Goal: Task Accomplishment & Management: Manage account settings

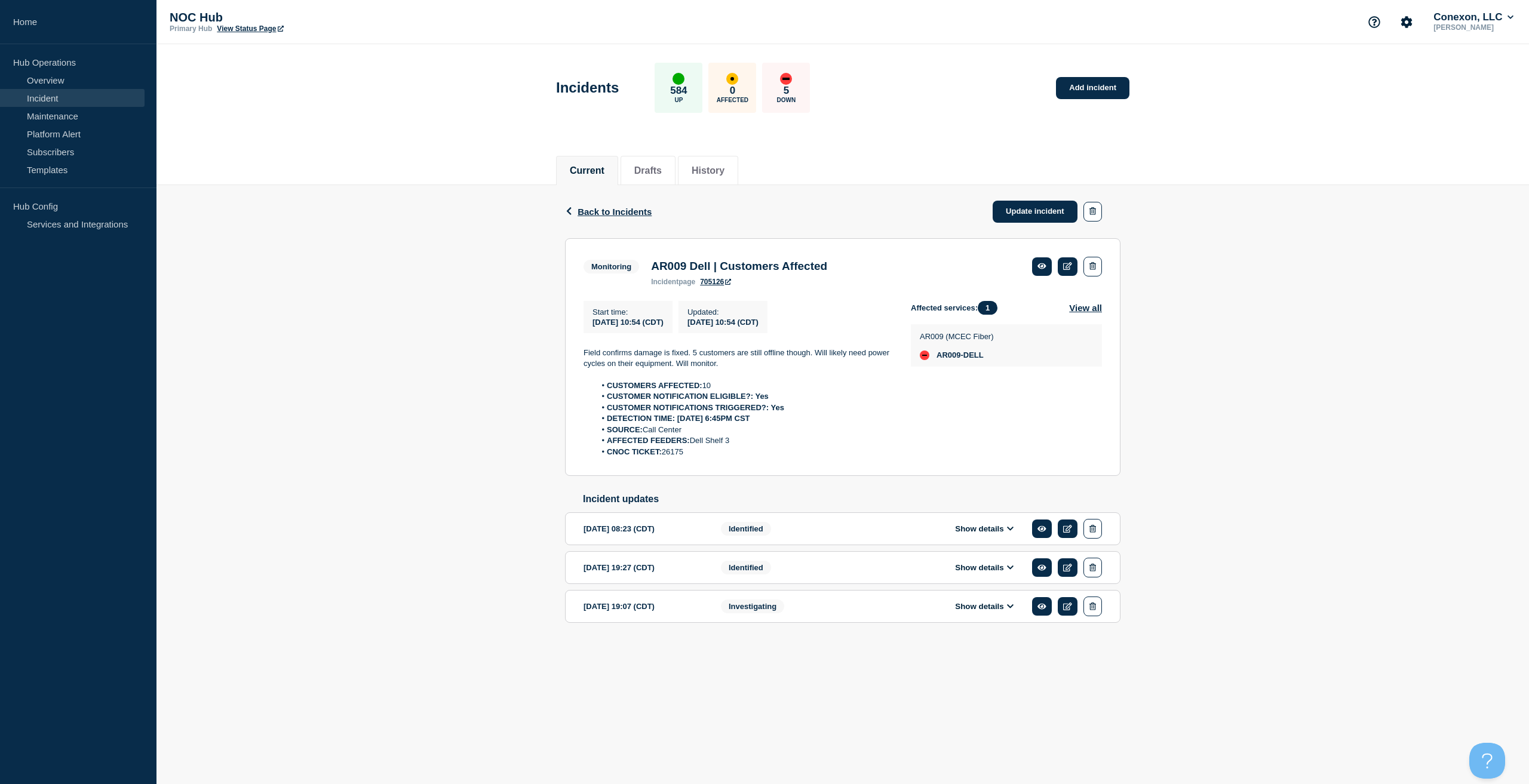
click at [601, 205] on div "Back Back to Incidents Update incident" at bounding box center [842, 211] width 555 height 53
click at [602, 208] on span "Back to Incidents" at bounding box center [614, 211] width 74 height 10
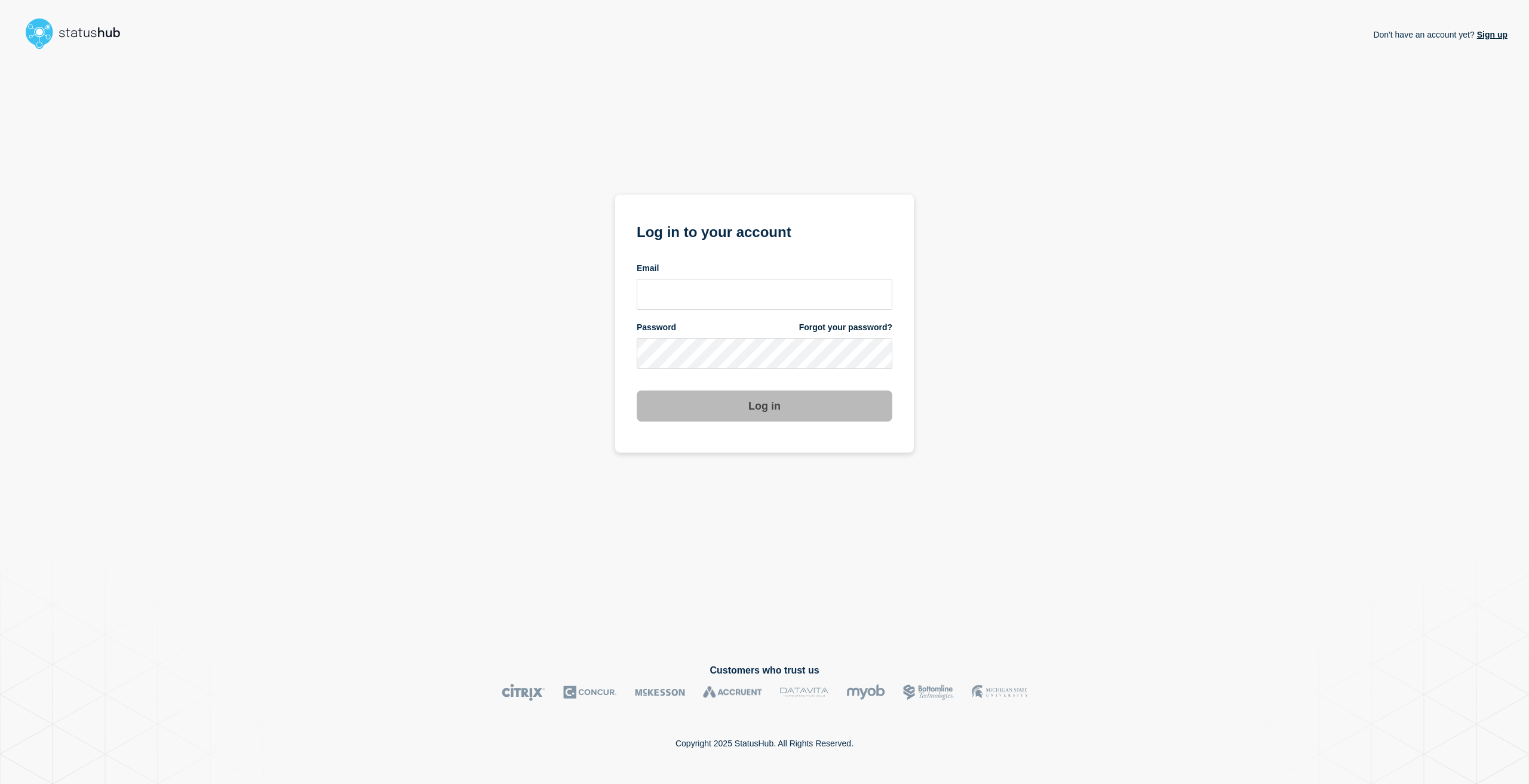
drag, startPoint x: 765, startPoint y: 276, endPoint x: 758, endPoint y: 292, distance: 17.5
click at [764, 276] on div "Email" at bounding box center [764, 286] width 255 height 47
click at [758, 294] on input "email input" at bounding box center [764, 294] width 255 height 31
type input "[EMAIL_ADDRESS][PERSON_NAME][DOMAIN_NAME]"
click at [636, 390] on button "Log in" at bounding box center [764, 406] width 255 height 31
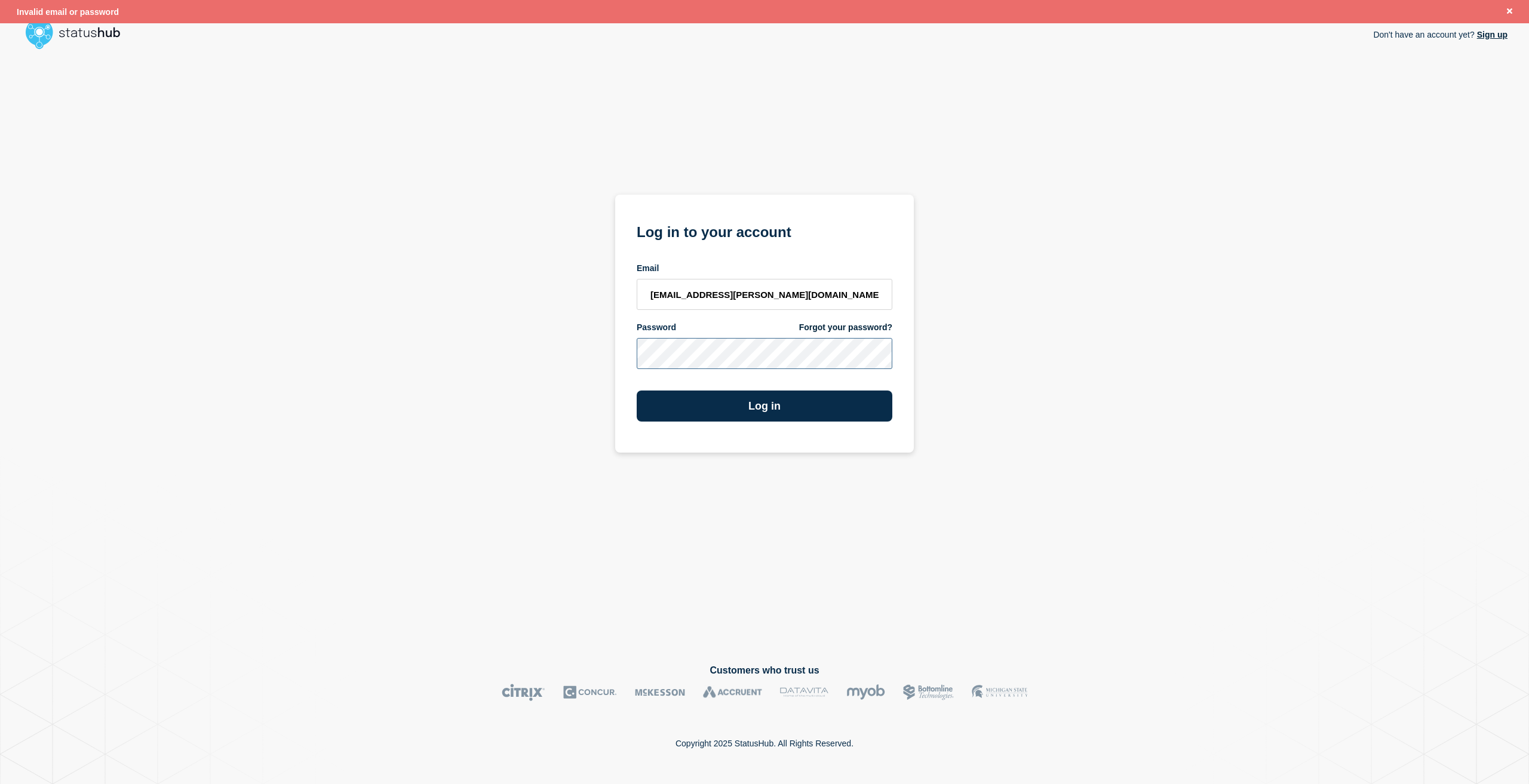
click at [454, 349] on div "Don't have an account yet? Sign up Log in to your account Email [EMAIL_ADDRESS]…" at bounding box center [765, 350] width 1486 height 591
click at [636, 390] on button "Log in" at bounding box center [764, 406] width 255 height 31
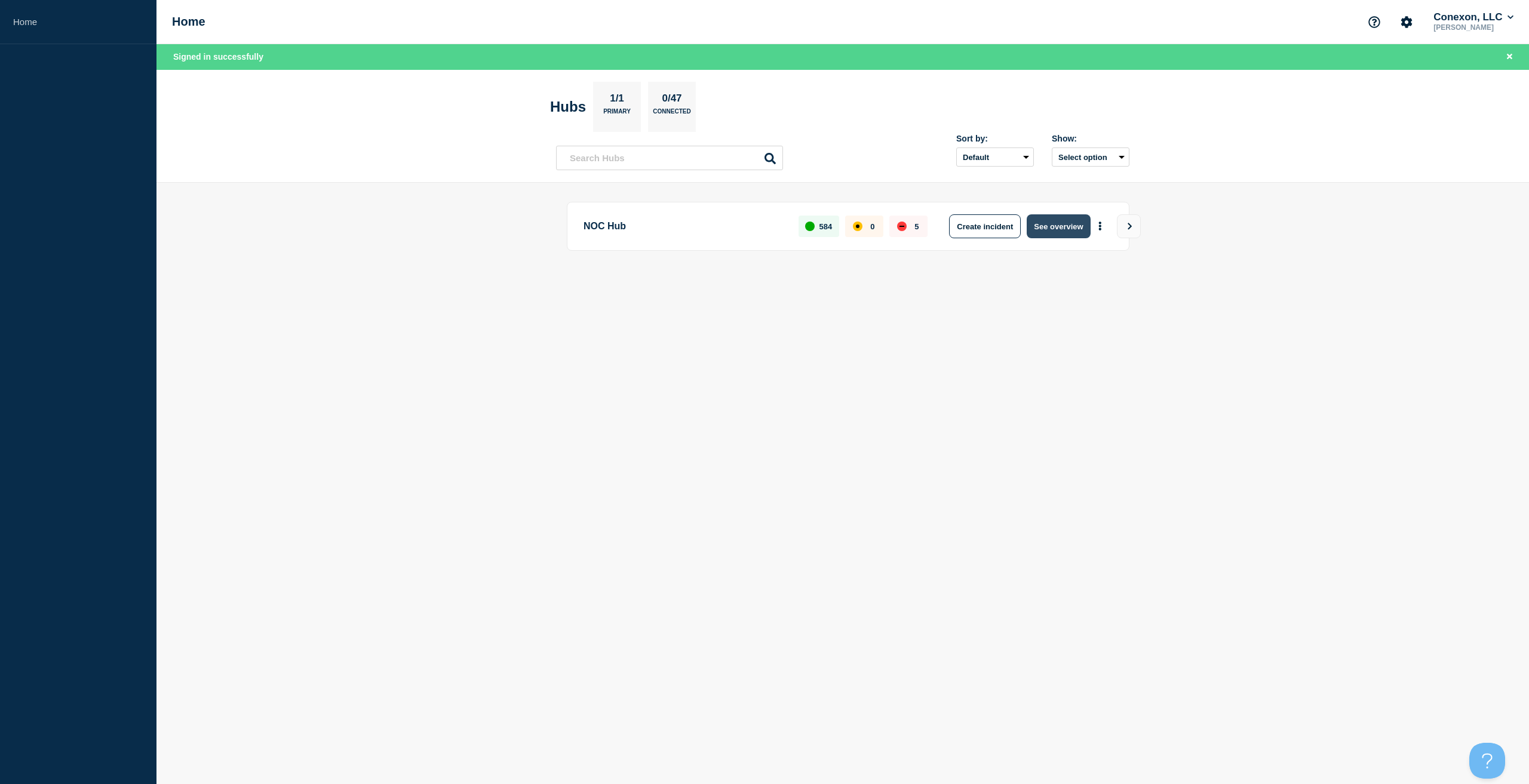
click at [1045, 224] on button "See overview" at bounding box center [1058, 226] width 63 height 24
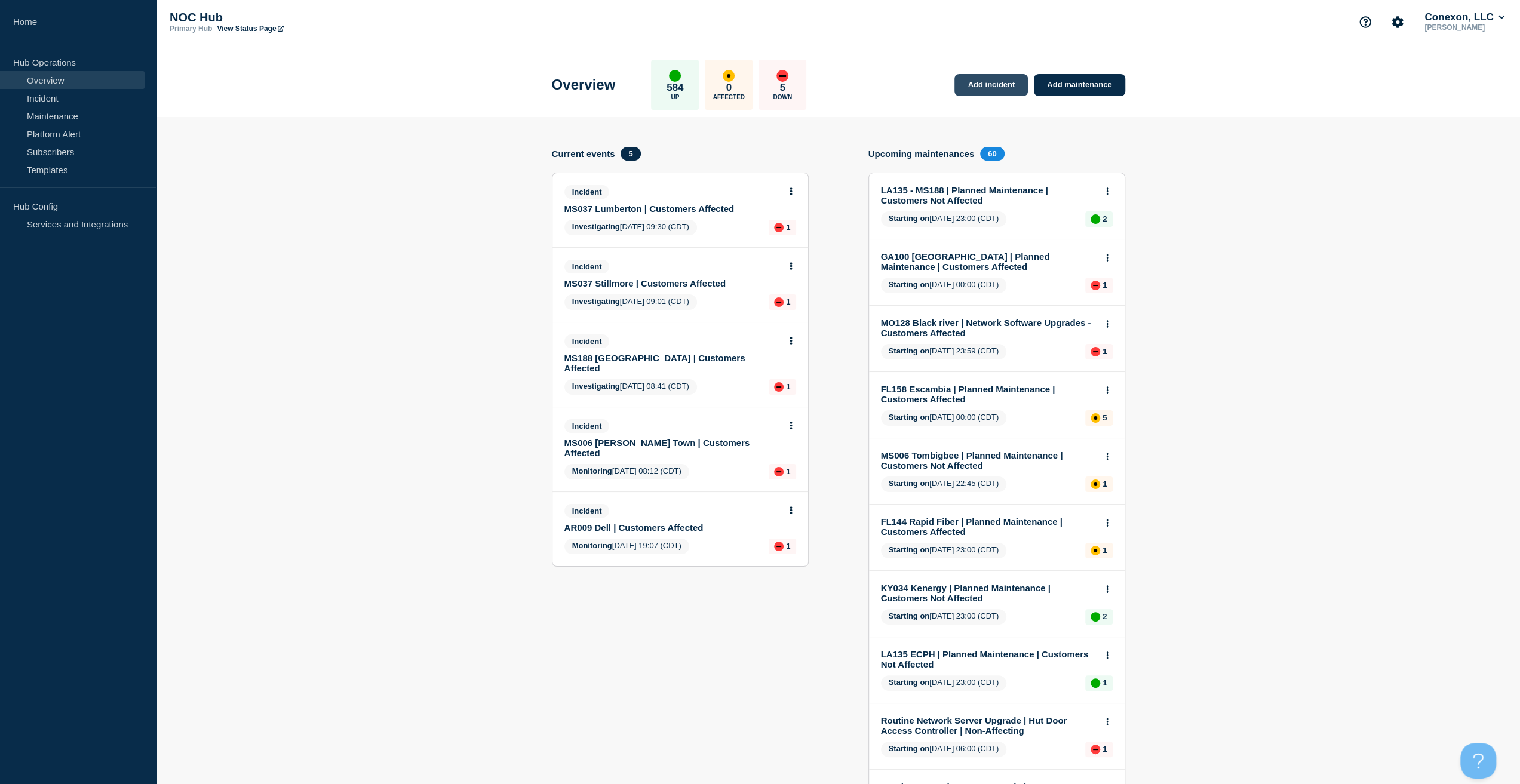
click at [992, 88] on link "Add incident" at bounding box center [991, 85] width 74 height 22
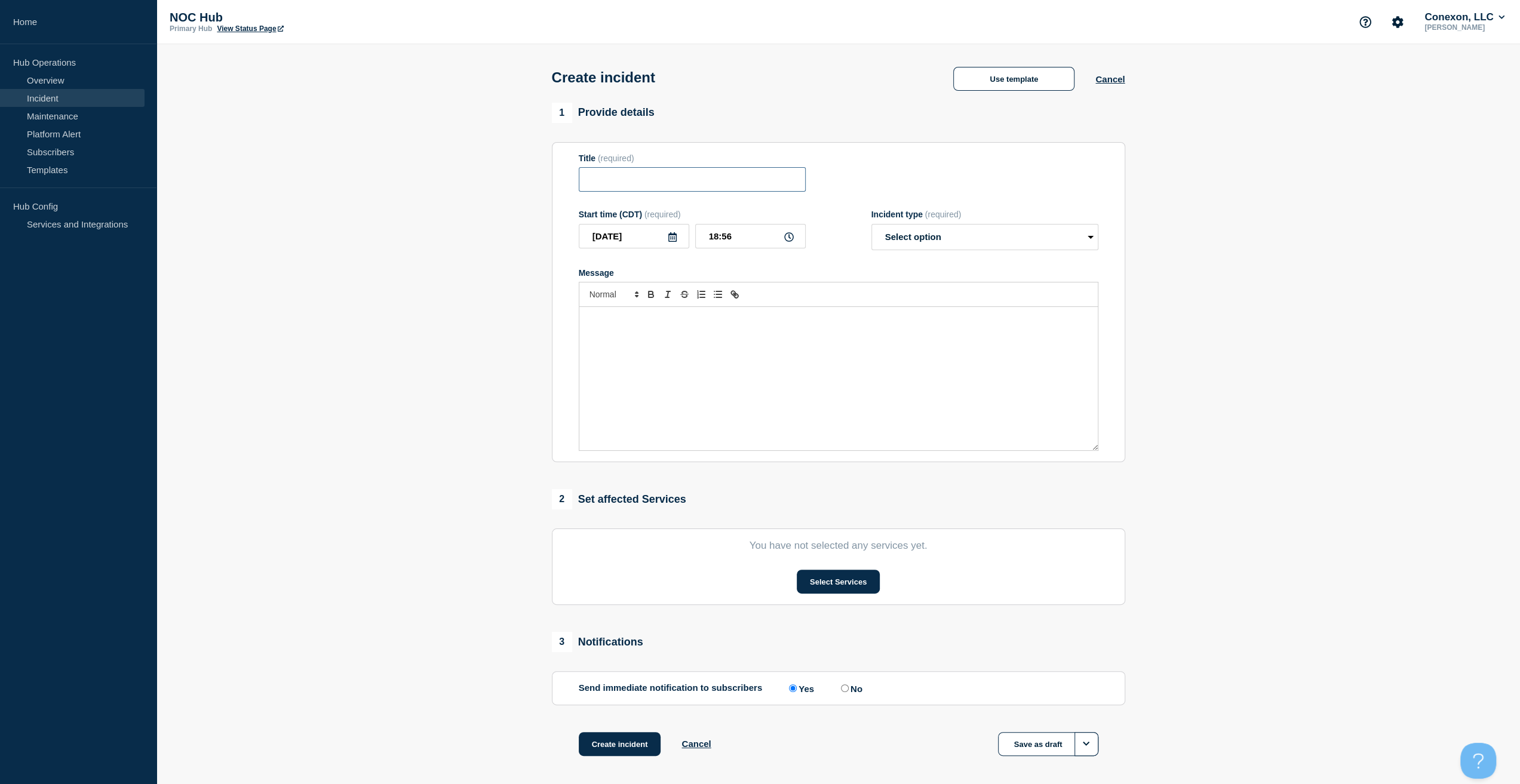
click at [681, 184] on input "Title" at bounding box center [692, 179] width 227 height 25
type input "M"
click at [1020, 95] on div "Create incident Use template Cancel" at bounding box center [838, 73] width 600 height 58
click at [1025, 84] on button "Use template" at bounding box center [1013, 78] width 121 height 24
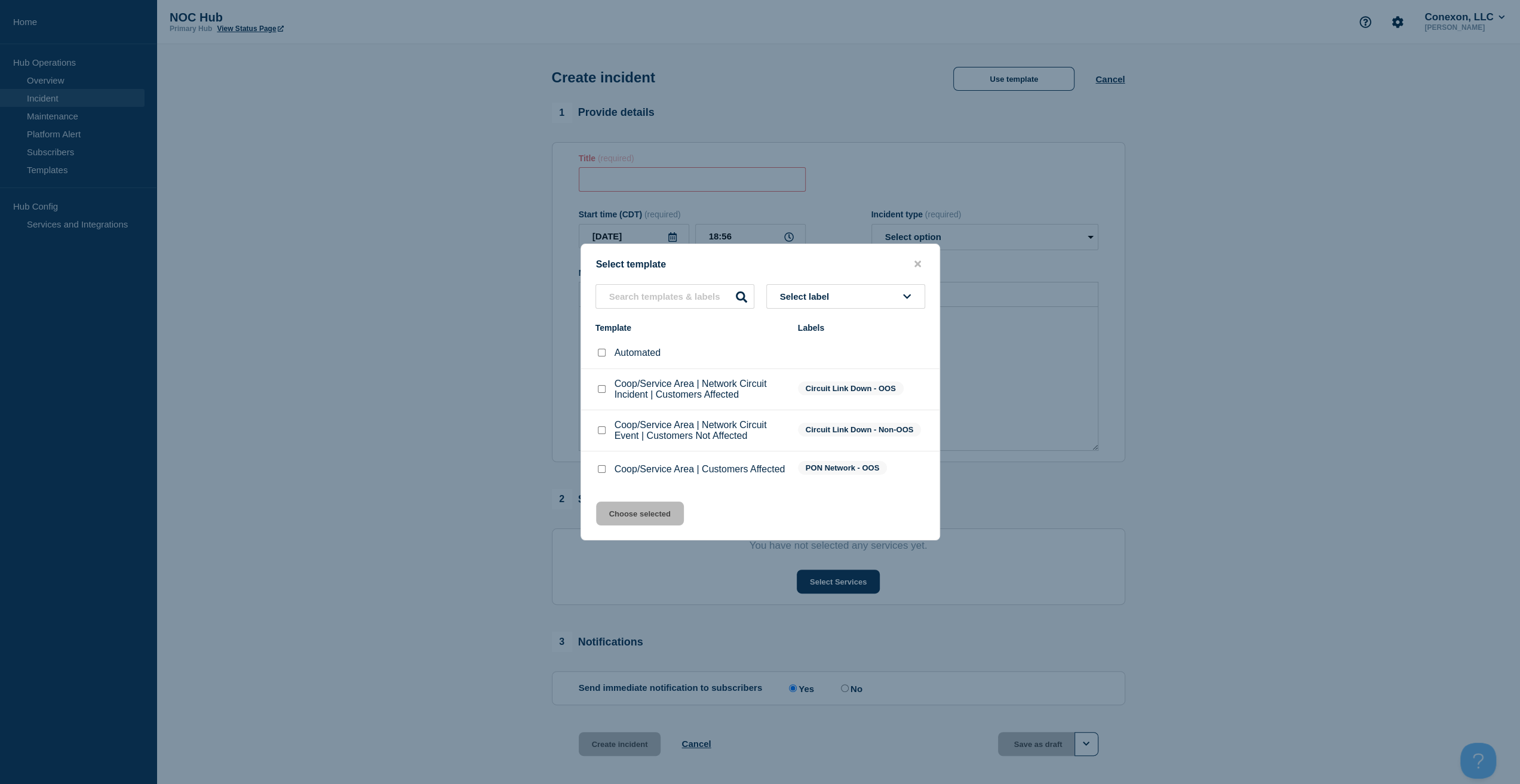
click at [596, 427] on div at bounding box center [601, 430] width 12 height 12
click at [600, 430] on input "Coop/Service Area | Network Circuit Event | Customers Not Affected checkbox" at bounding box center [602, 430] width 8 height 8
checkbox input "true"
click at [624, 507] on div "Select template Select label Template Labels Automated Coop/Service Area | Netw…" at bounding box center [760, 392] width 359 height 297
click at [625, 513] on button "Choose selected" at bounding box center [640, 513] width 88 height 24
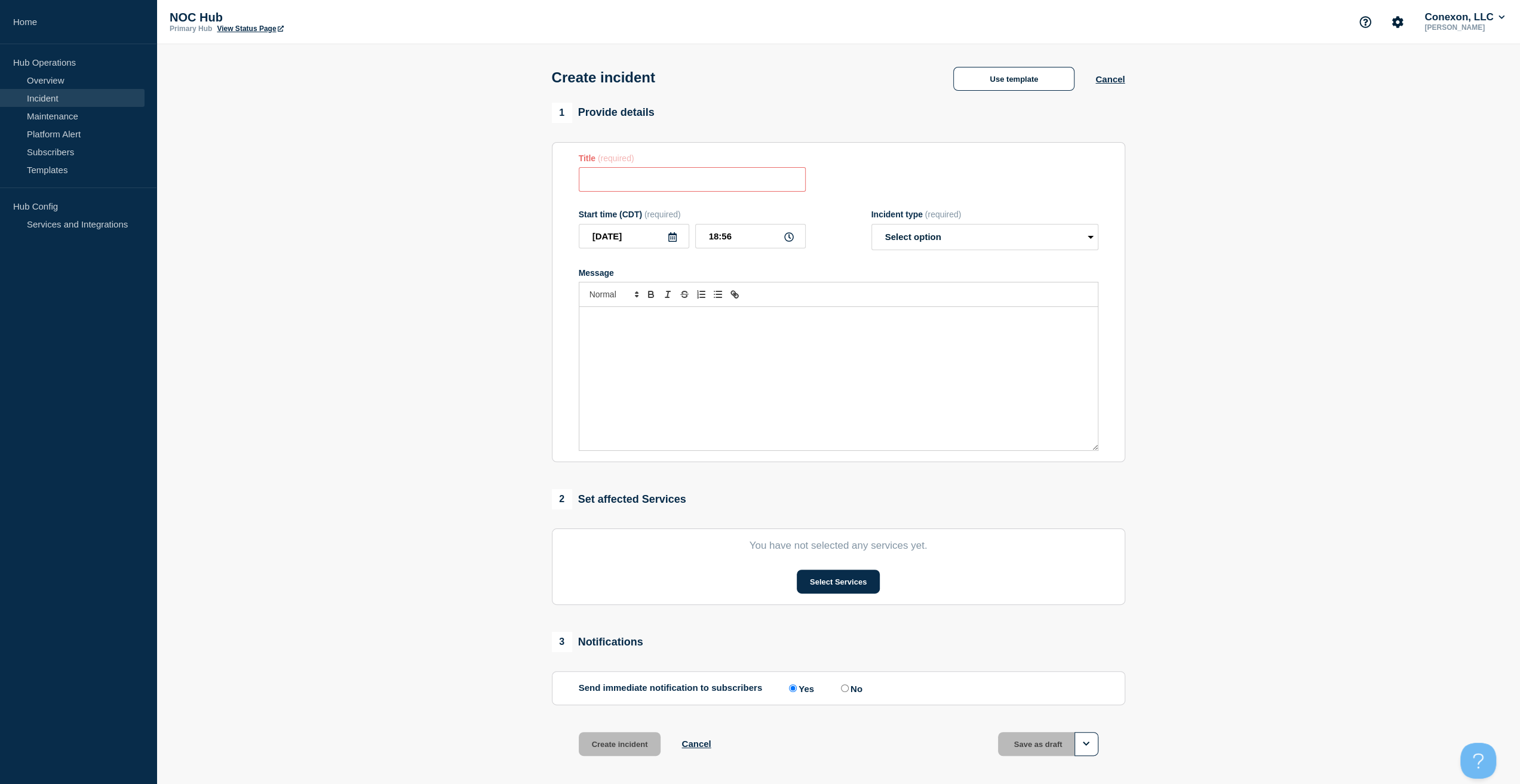
type input "Coop/Service Area | Network Circuit Event | Customers Not Affected"
select select "investigating"
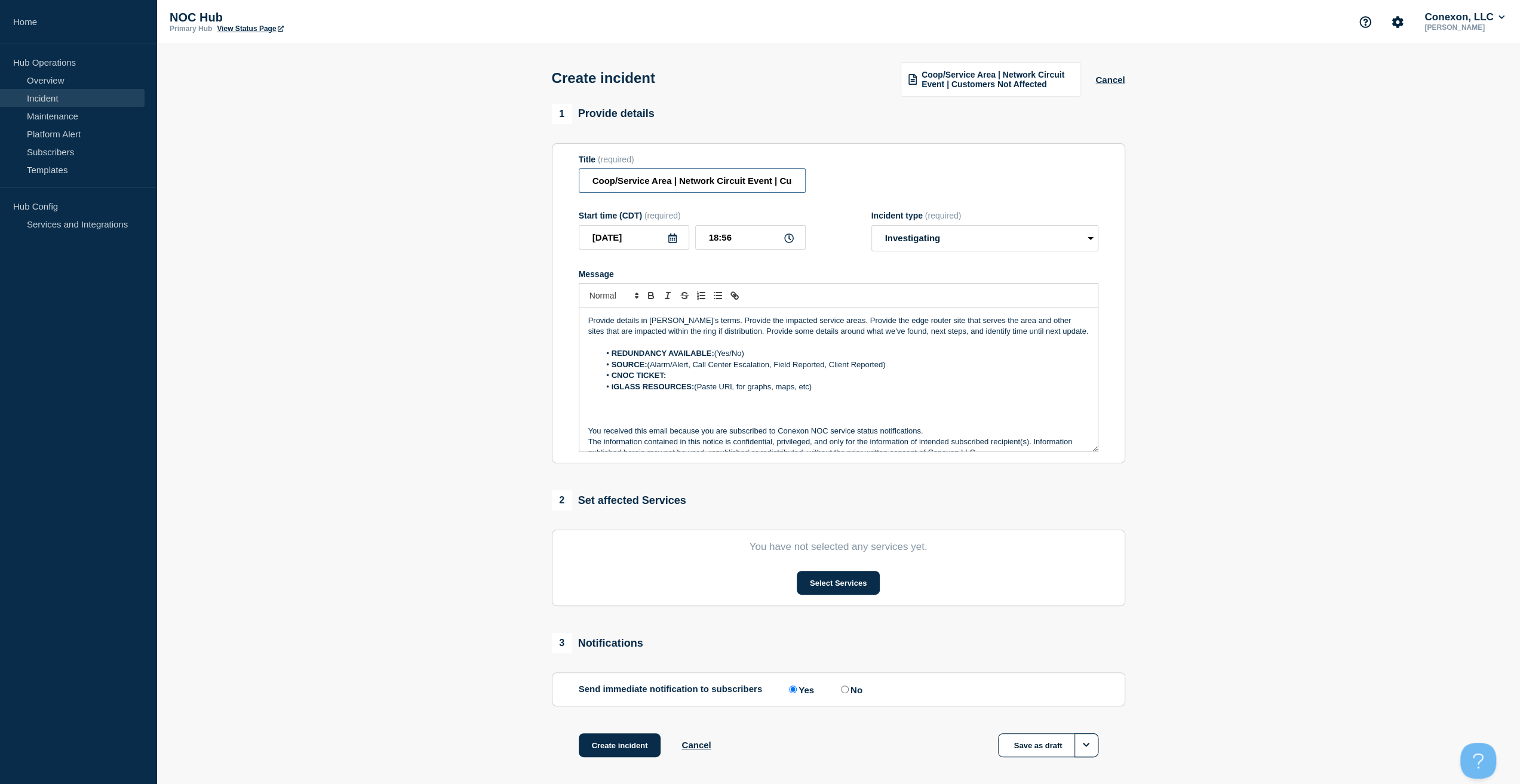
drag, startPoint x: 672, startPoint y: 182, endPoint x: 554, endPoint y: 203, distance: 119.9
click at [556, 202] on section "Title (required) Coop/Service Area | Network Circuit Event | Customers Not Affe…" at bounding box center [838, 304] width 574 height 321
type input "MS006 Tupelo | Network Circuit Event | Customers Not Affected"
drag, startPoint x: 1059, startPoint y: 333, endPoint x: 591, endPoint y: 311, distance: 468.5
click at [591, 311] on div "Provide details in laymen's terms. Provide the impacted service areas. Provide …" at bounding box center [838, 379] width 519 height 143
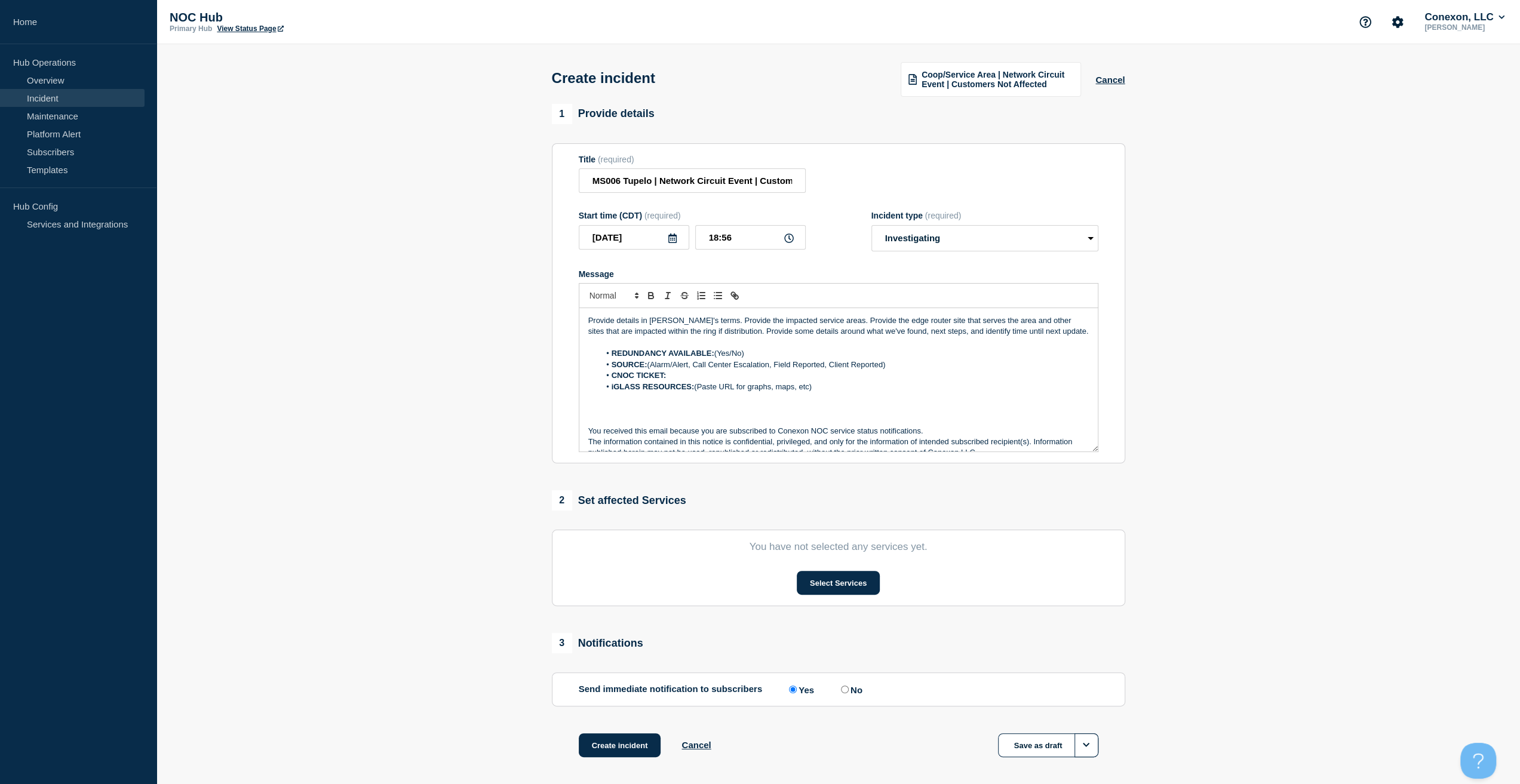
drag, startPoint x: 586, startPoint y: 311, endPoint x: 580, endPoint y: 311, distance: 6.0
click at [580, 311] on div "Provide details in laymen's terms. Provide the impacted service areas. Provide …" at bounding box center [838, 379] width 519 height 143
drag, startPoint x: 966, startPoint y: 331, endPoint x: 456, endPoint y: 311, distance: 510.4
click at [456, 311] on section "1 Provide details Title (required) MS006 Tupelo | Network Circuit Event | Custo…" at bounding box center [838, 446] width 1363 height 684
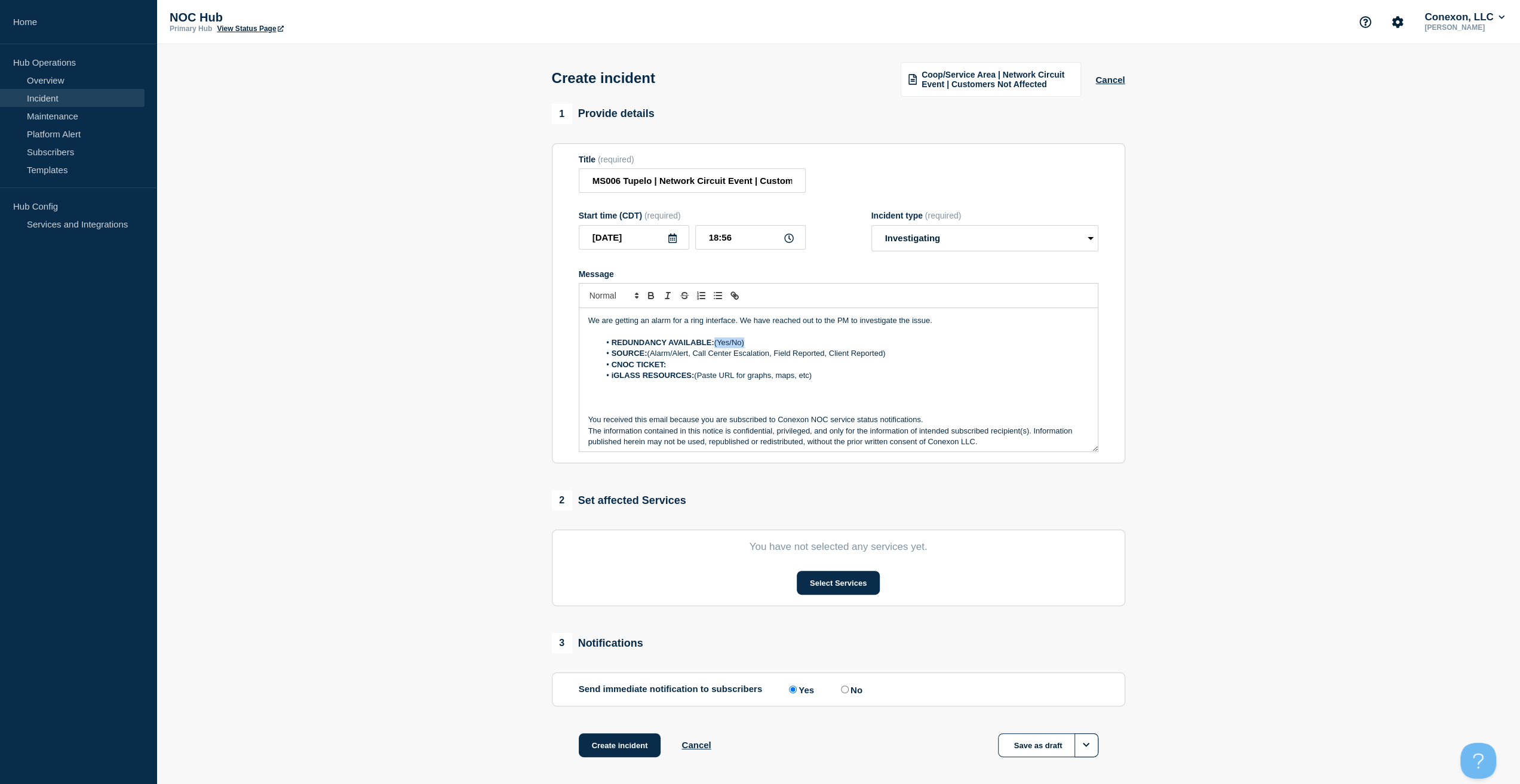
drag, startPoint x: 766, startPoint y: 346, endPoint x: 717, endPoint y: 344, distance: 49.0
click at [717, 344] on li "REDUNDANCY AVAILABLE: (Yes/No)" at bounding box center [844, 343] width 489 height 11
drag, startPoint x: 894, startPoint y: 351, endPoint x: 646, endPoint y: 359, distance: 248.1
click at [646, 359] on li "SOURCE: (Alarm/Alert, Call Center Escalation, Field Reported, Client Reported)" at bounding box center [844, 354] width 489 height 11
drag, startPoint x: 832, startPoint y: 377, endPoint x: 550, endPoint y: 378, distance: 282.0
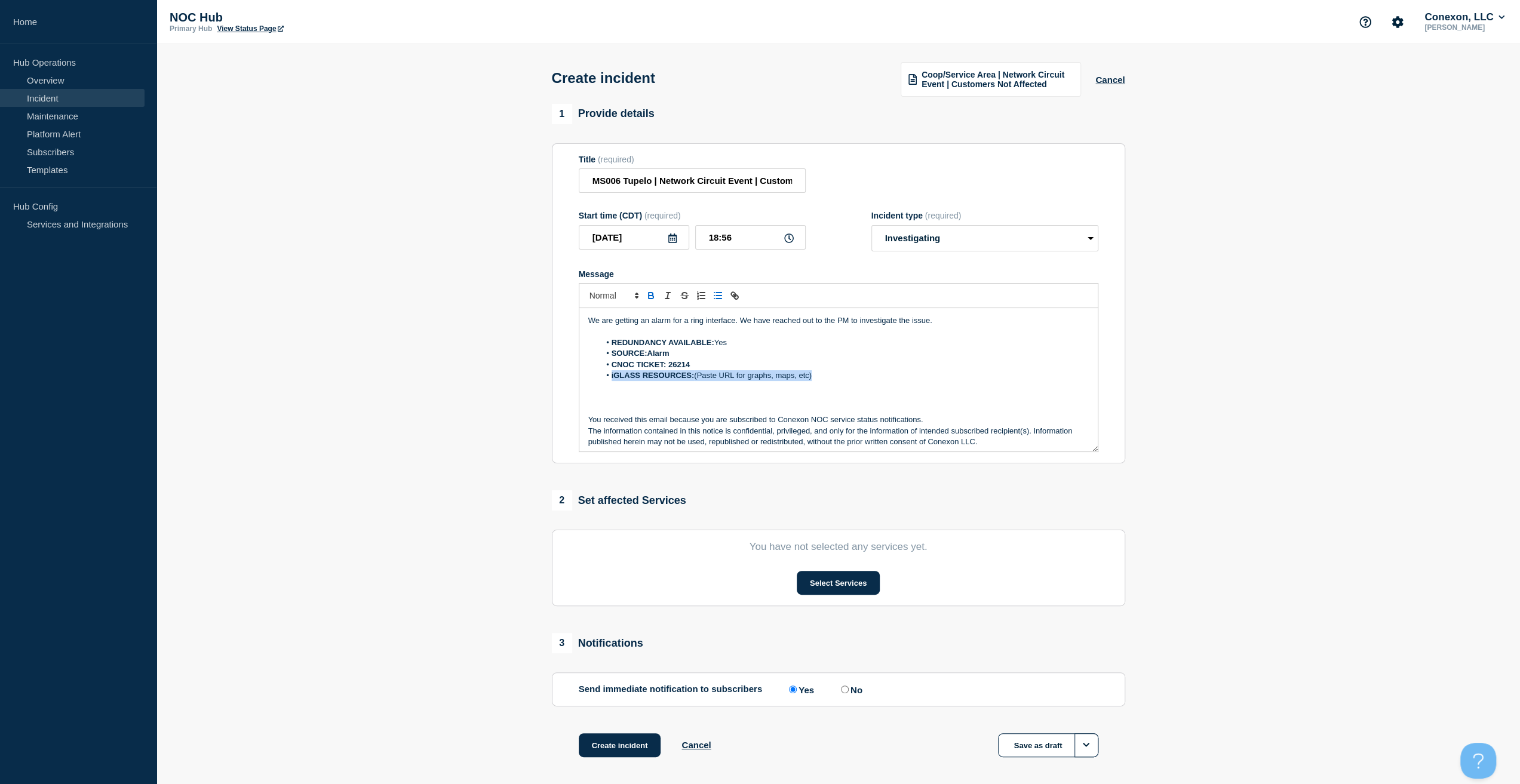
click at [550, 378] on div "1 Provide details Title (required) MS006 Tupelo | Network Circuit Event | Custo…" at bounding box center [838, 446] width 587 height 684
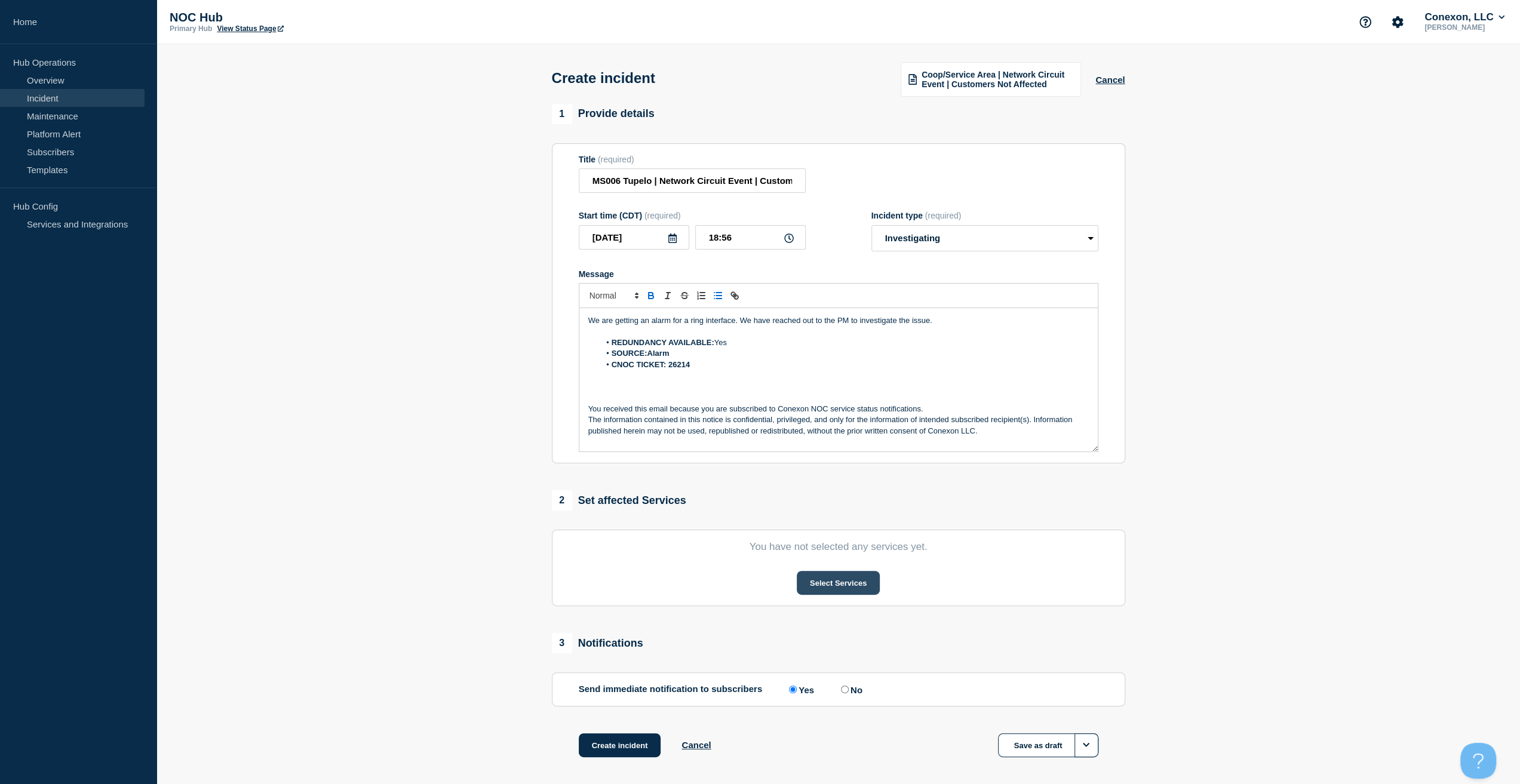
click at [830, 579] on button "Select Services" at bounding box center [838, 583] width 83 height 24
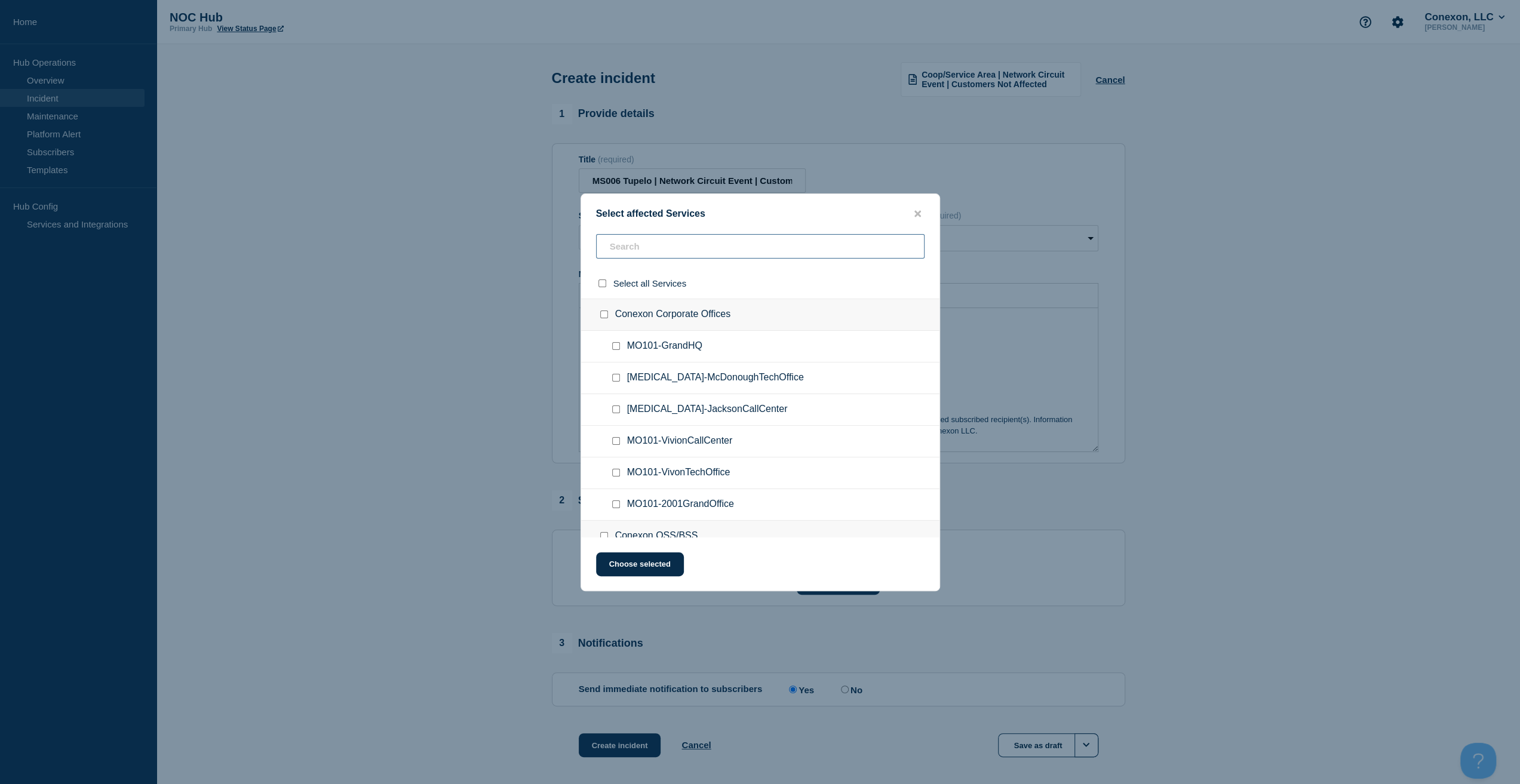
click at [660, 259] on input "text" at bounding box center [760, 246] width 328 height 25
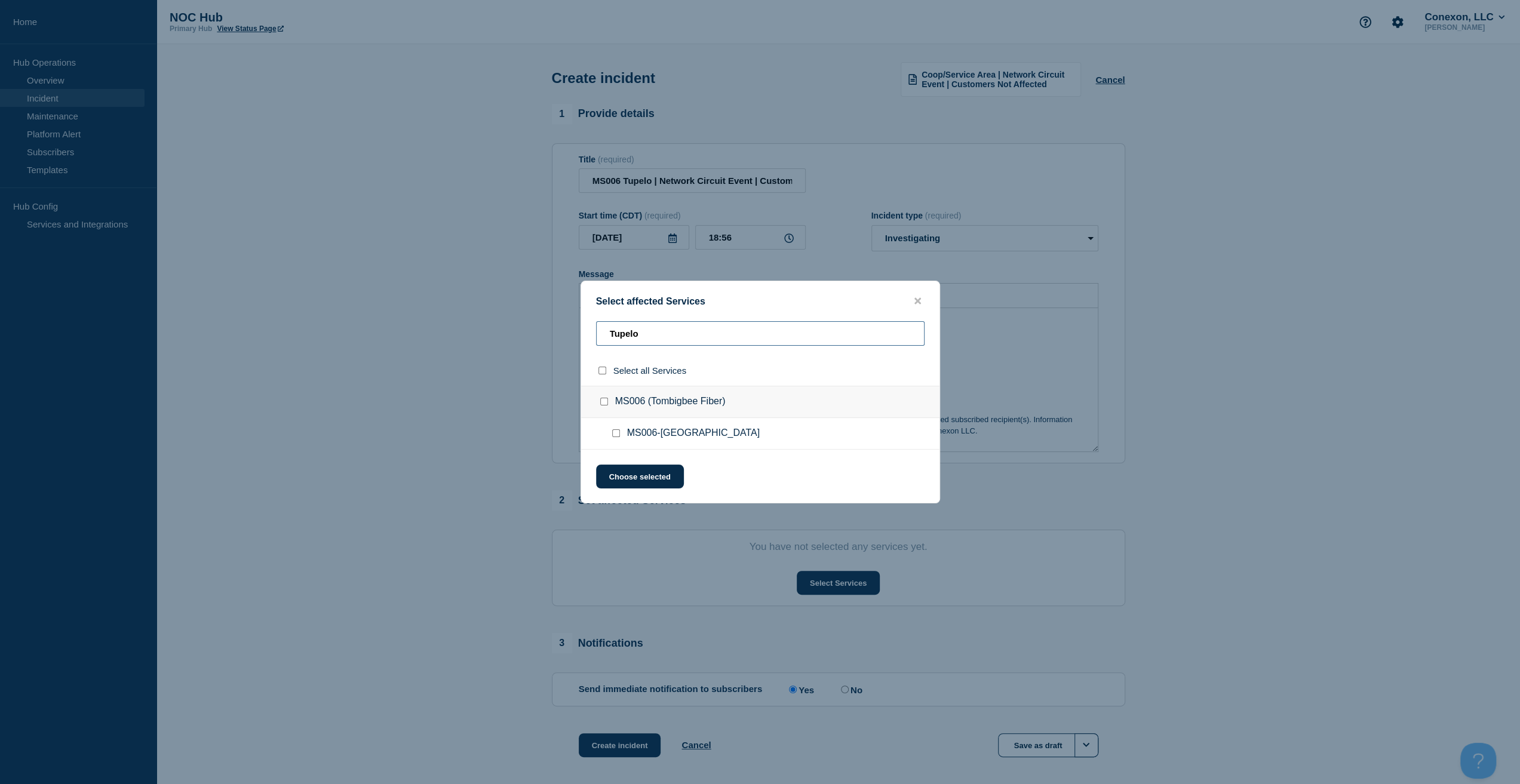
type input "Tupelo"
click at [609, 432] on ul "MS006-Tupelo" at bounding box center [760, 434] width 358 height 32
click at [613, 433] on input "MS006-Tupelo checkbox" at bounding box center [615, 433] width 8 height 8
checkbox input "true"
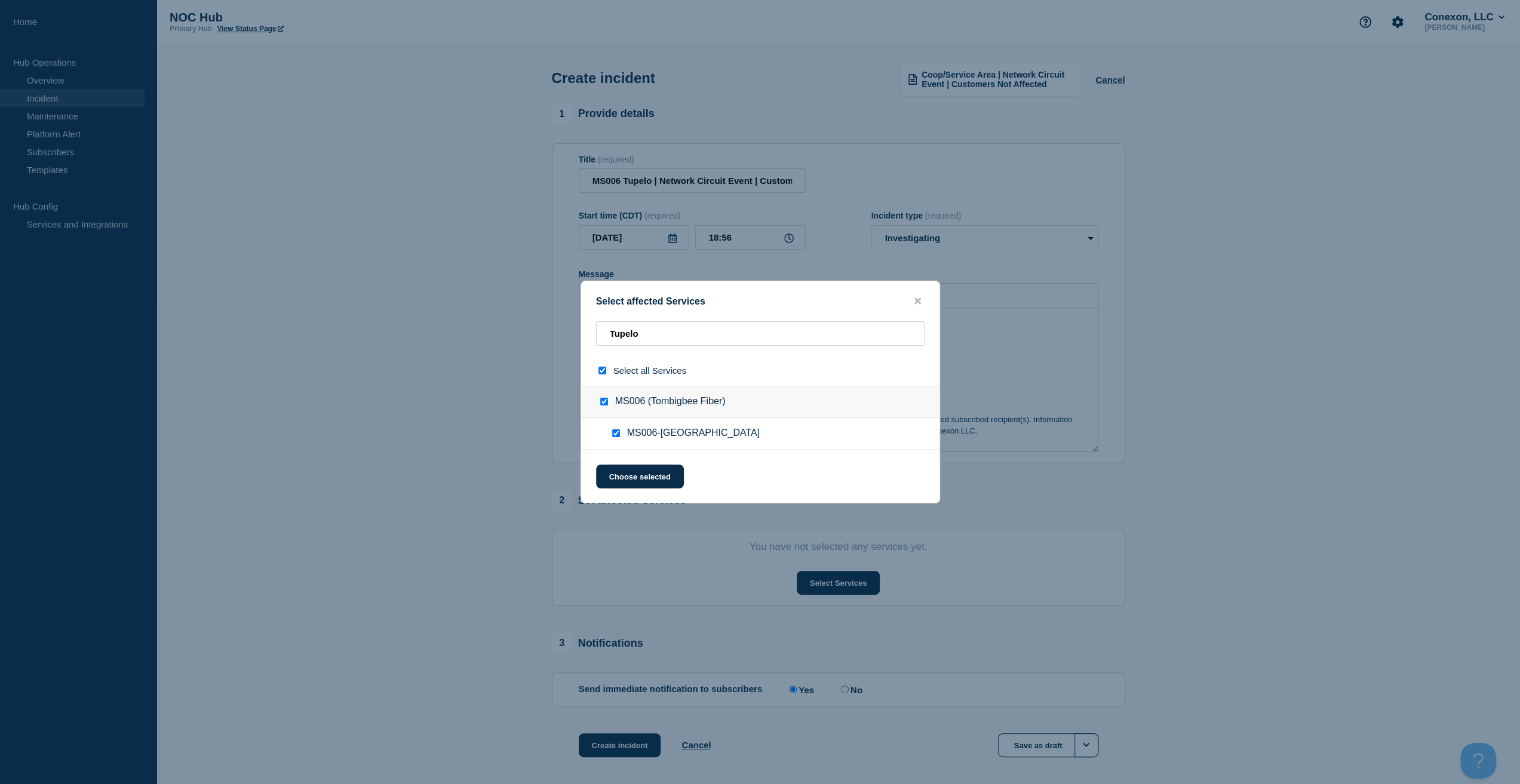
checkbox input "true"
click at [625, 471] on button "Choose selected" at bounding box center [640, 477] width 88 height 24
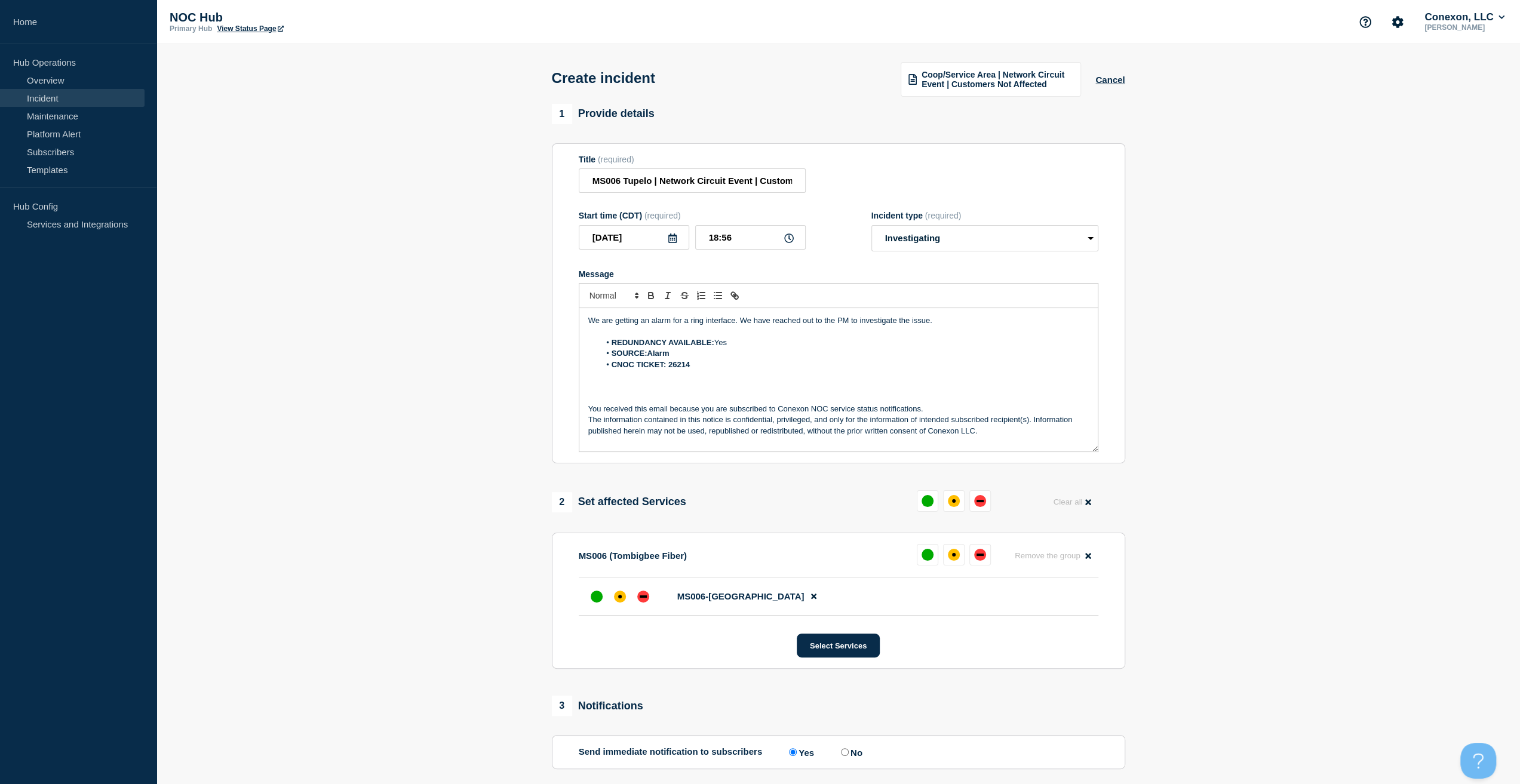
scroll to position [114, 0]
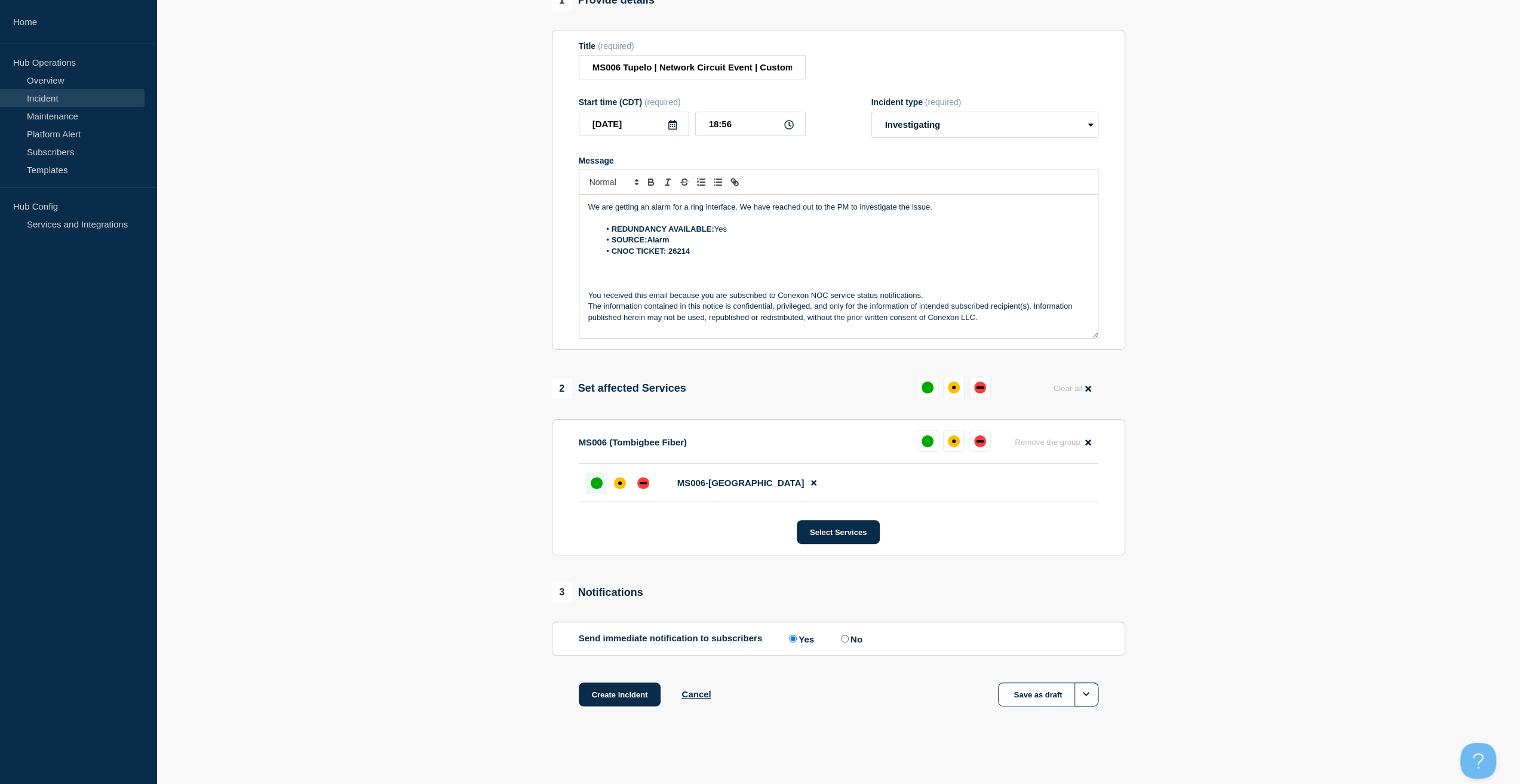
click at [600, 486] on div "up" at bounding box center [596, 482] width 12 height 12
click at [615, 696] on button "Create incident" at bounding box center [620, 695] width 82 height 24
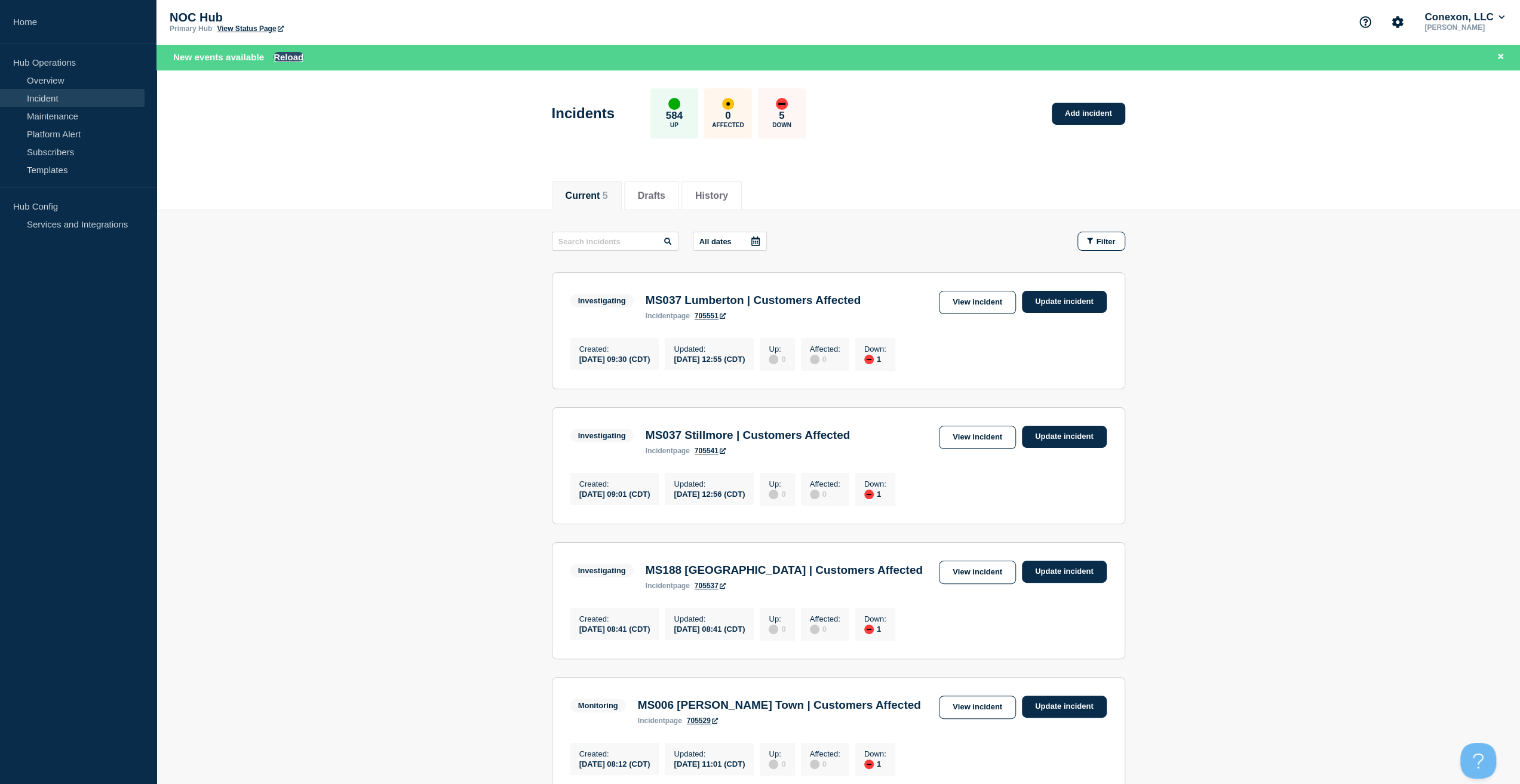
click at [281, 55] on button "Reload" at bounding box center [288, 57] width 30 height 10
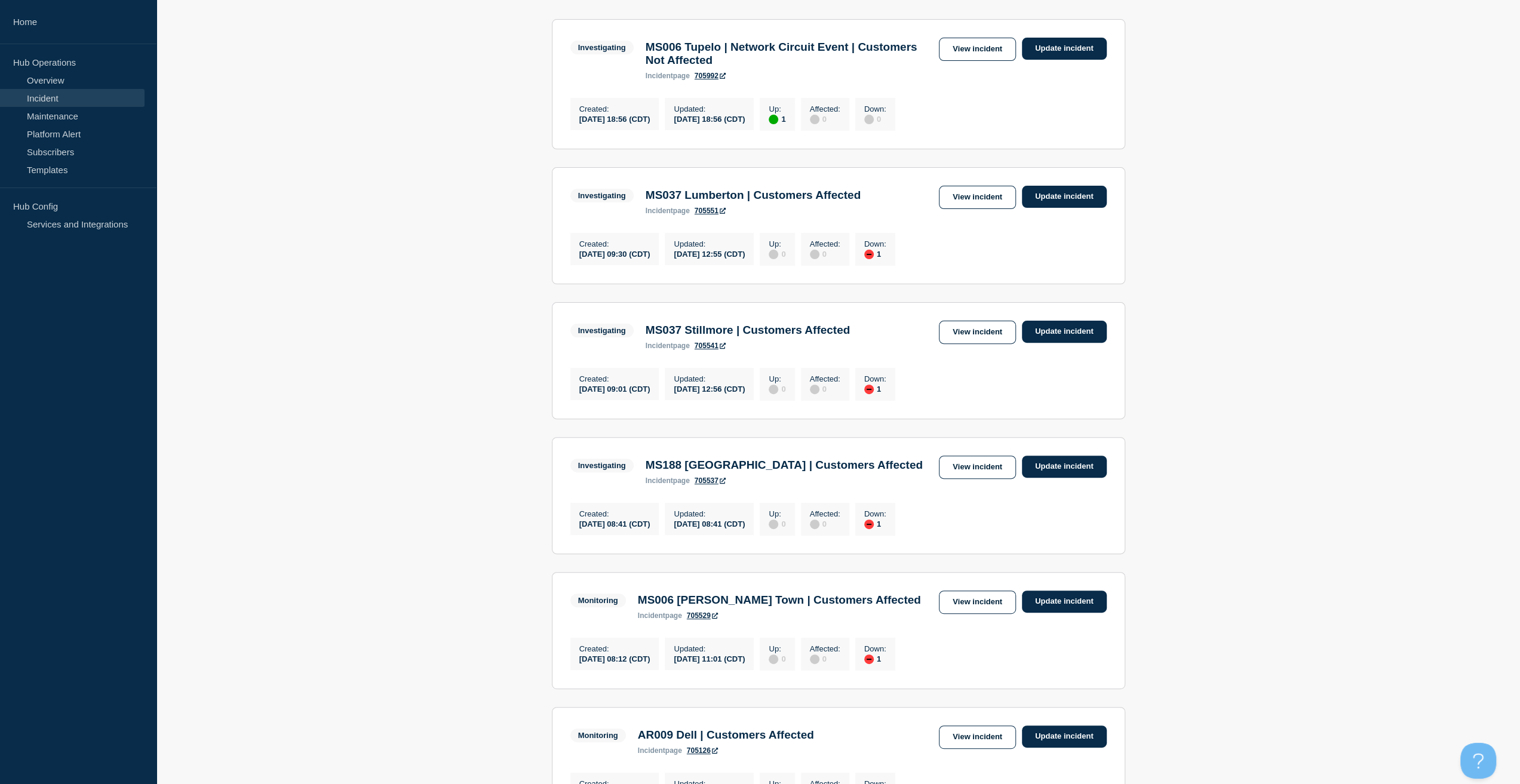
scroll to position [452, 0]
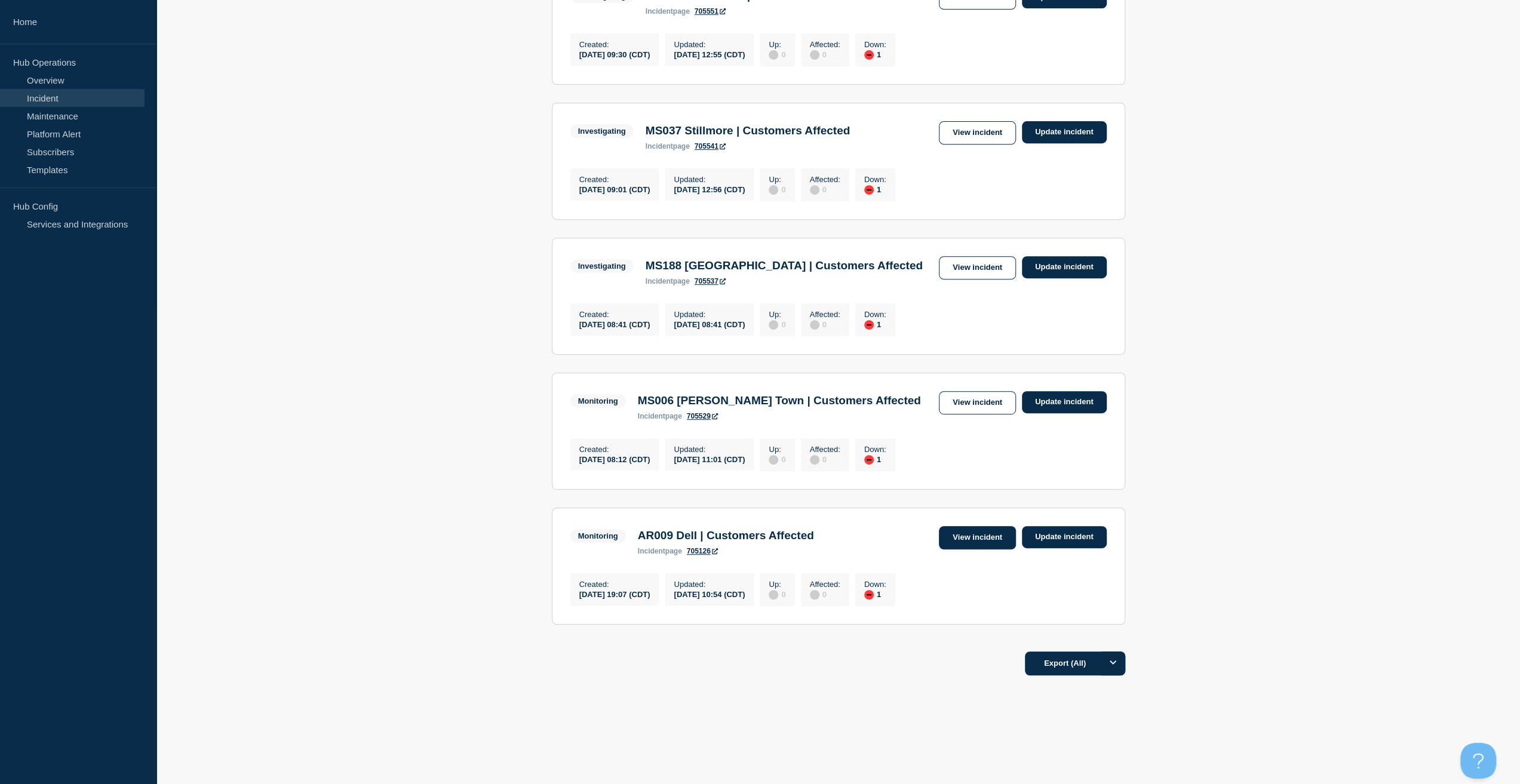
click at [952, 529] on link "View incident" at bounding box center [977, 538] width 77 height 24
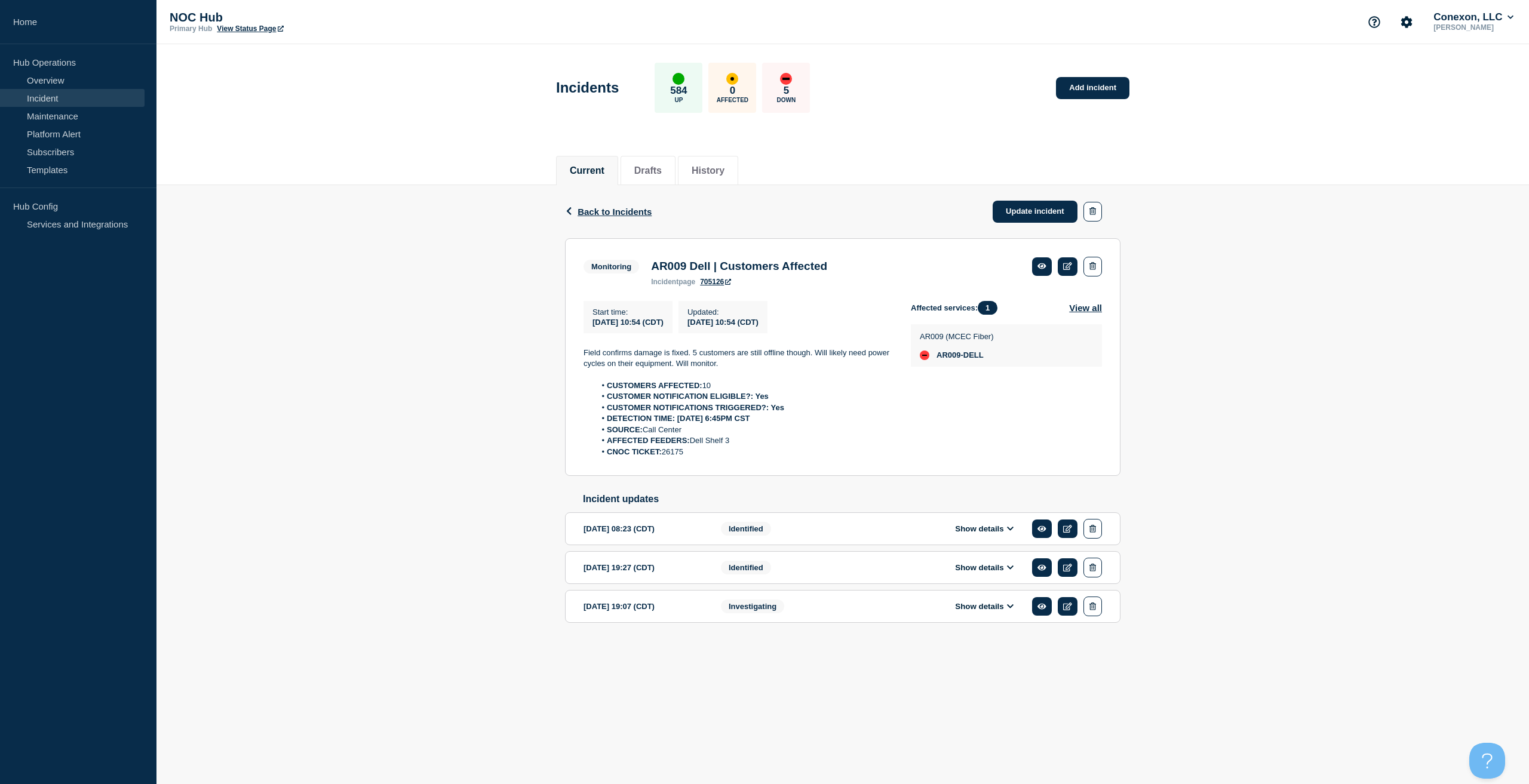
drag, startPoint x: 710, startPoint y: 463, endPoint x: 570, endPoint y: 324, distance: 197.3
click at [539, 352] on div "Back Back to Incidents Update incident Monitoring AR009 Dell | Customers Affect…" at bounding box center [842, 423] width 1372 height 476
copy div "Field confirms damage is fixed. 5 customers are still offline though. Will like…"
click at [1114, 189] on div "Back Back to Incidents Update incident" at bounding box center [842, 211] width 555 height 53
click at [1035, 198] on div "Back Back to Incidents Update incident" at bounding box center [842, 211] width 555 height 53
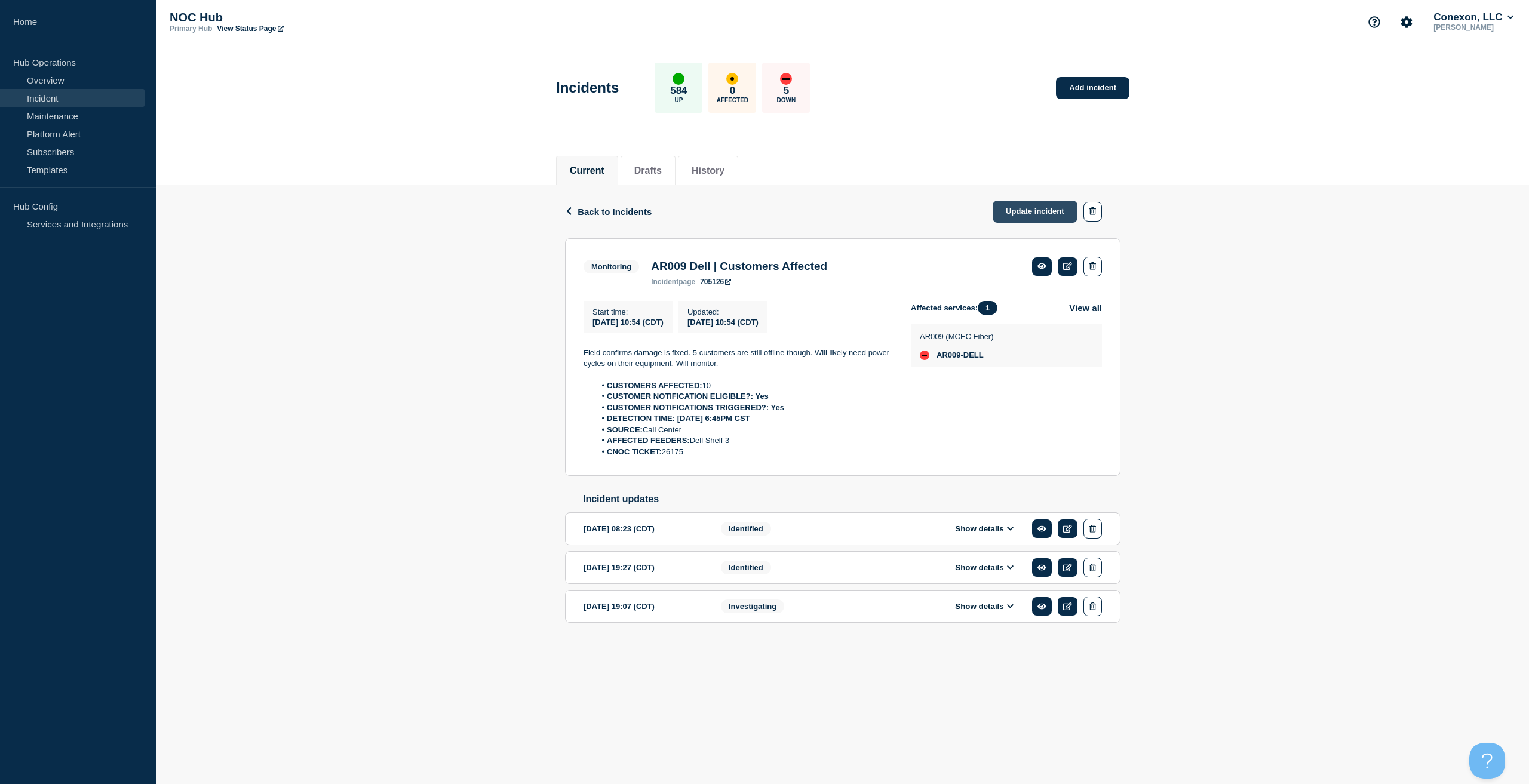
click at [1024, 213] on link "Update incident" at bounding box center [1035, 211] width 85 height 22
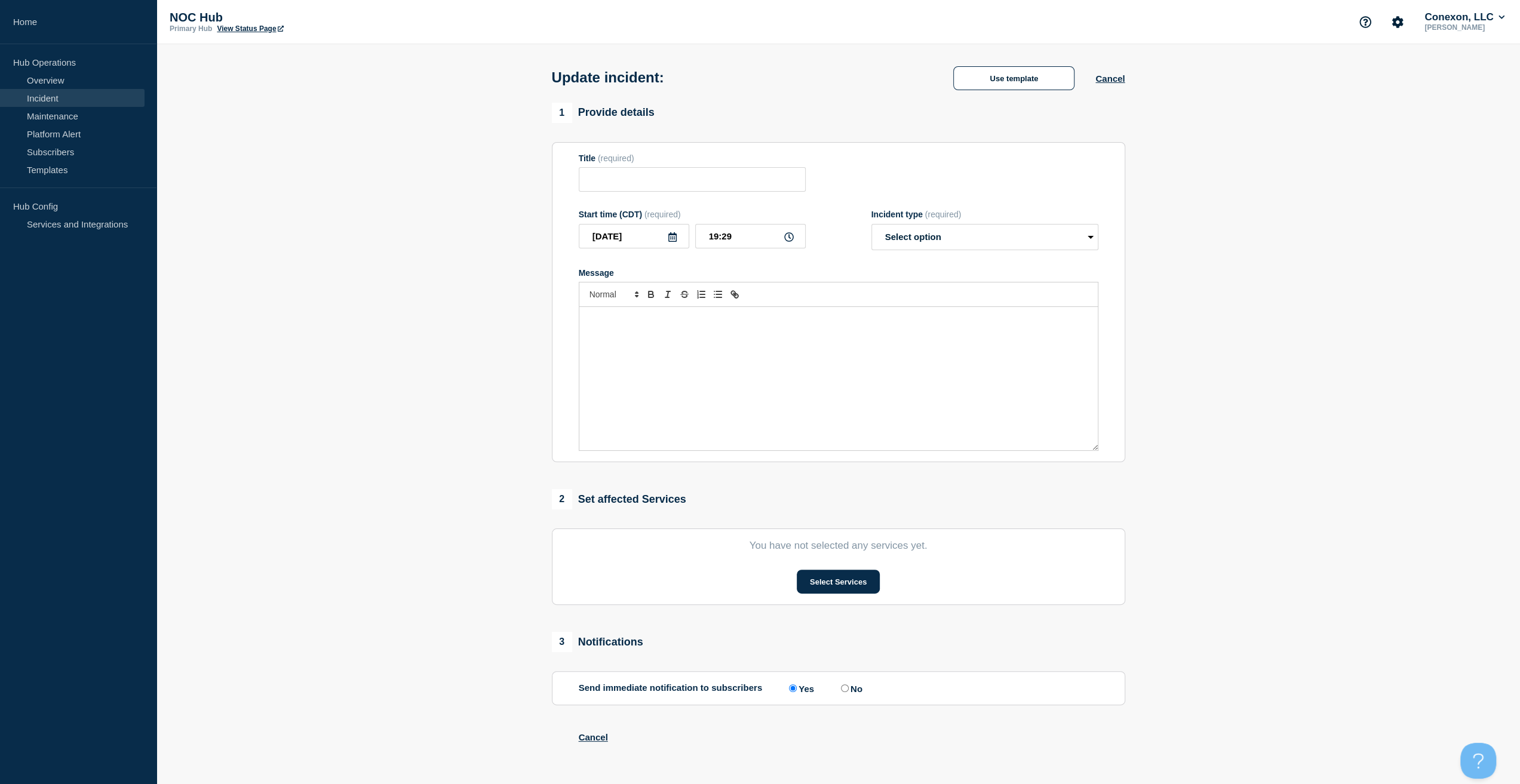
type input "AR009 Dell | Customers Affected"
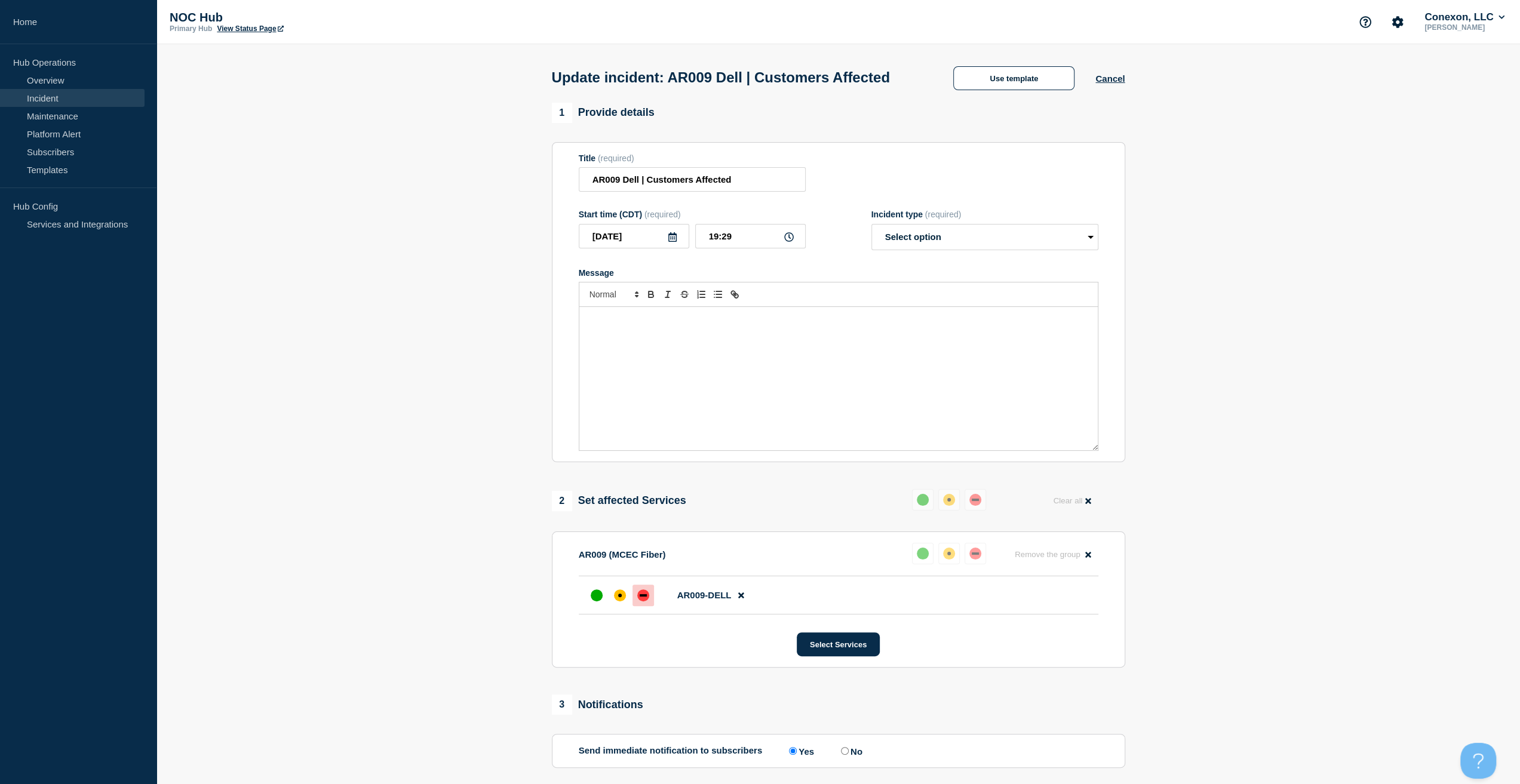
click at [818, 335] on div "Message" at bounding box center [838, 378] width 519 height 143
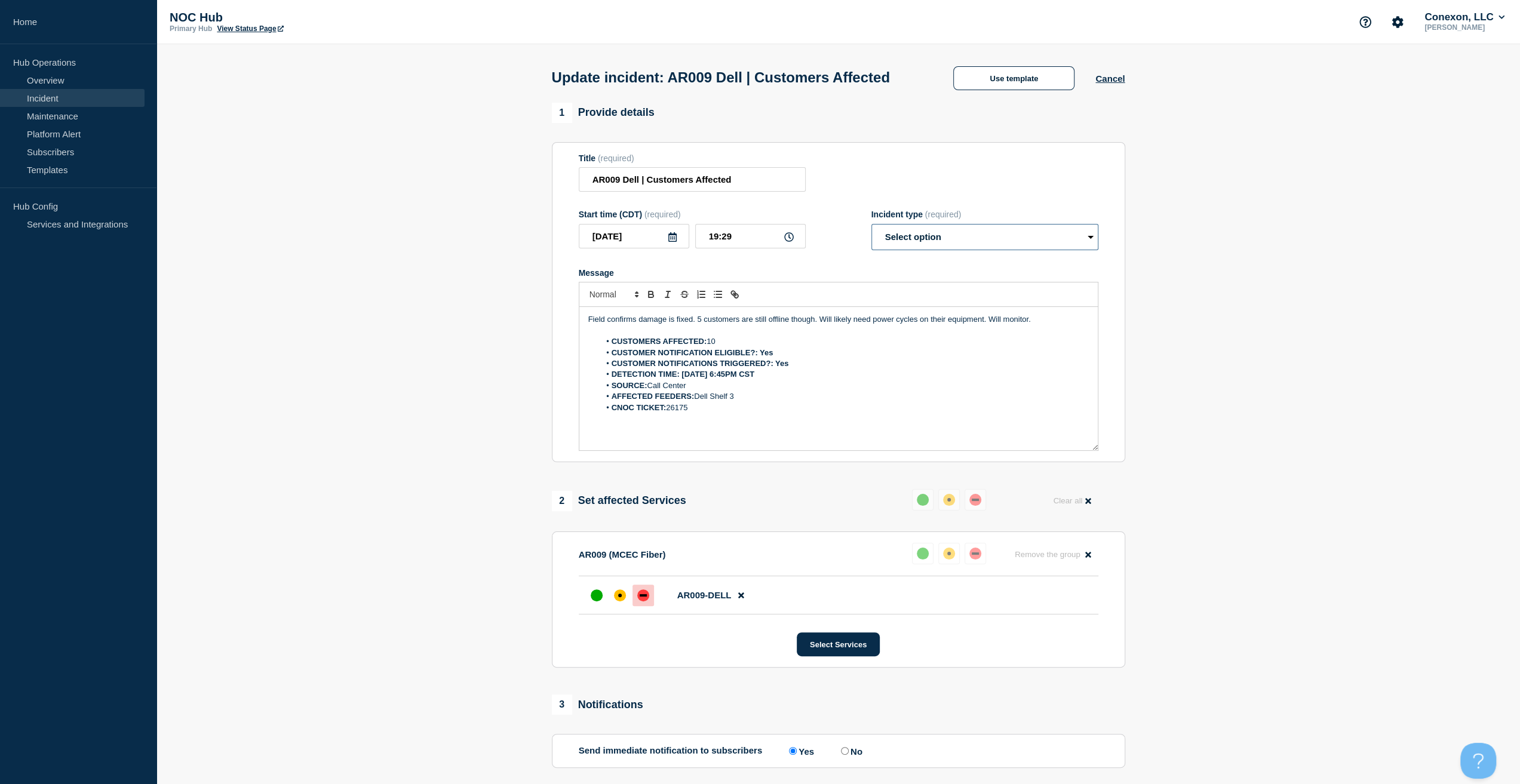
drag, startPoint x: 936, startPoint y: 257, endPoint x: 928, endPoint y: 272, distance: 17.0
click at [936, 250] on select "Select option Investigating Identified Monitoring Resolved" at bounding box center [985, 237] width 227 height 26
select select "resolved"
click at [872, 247] on select "Select option Investigating Identified Monitoring Resolved" at bounding box center [985, 237] width 227 height 26
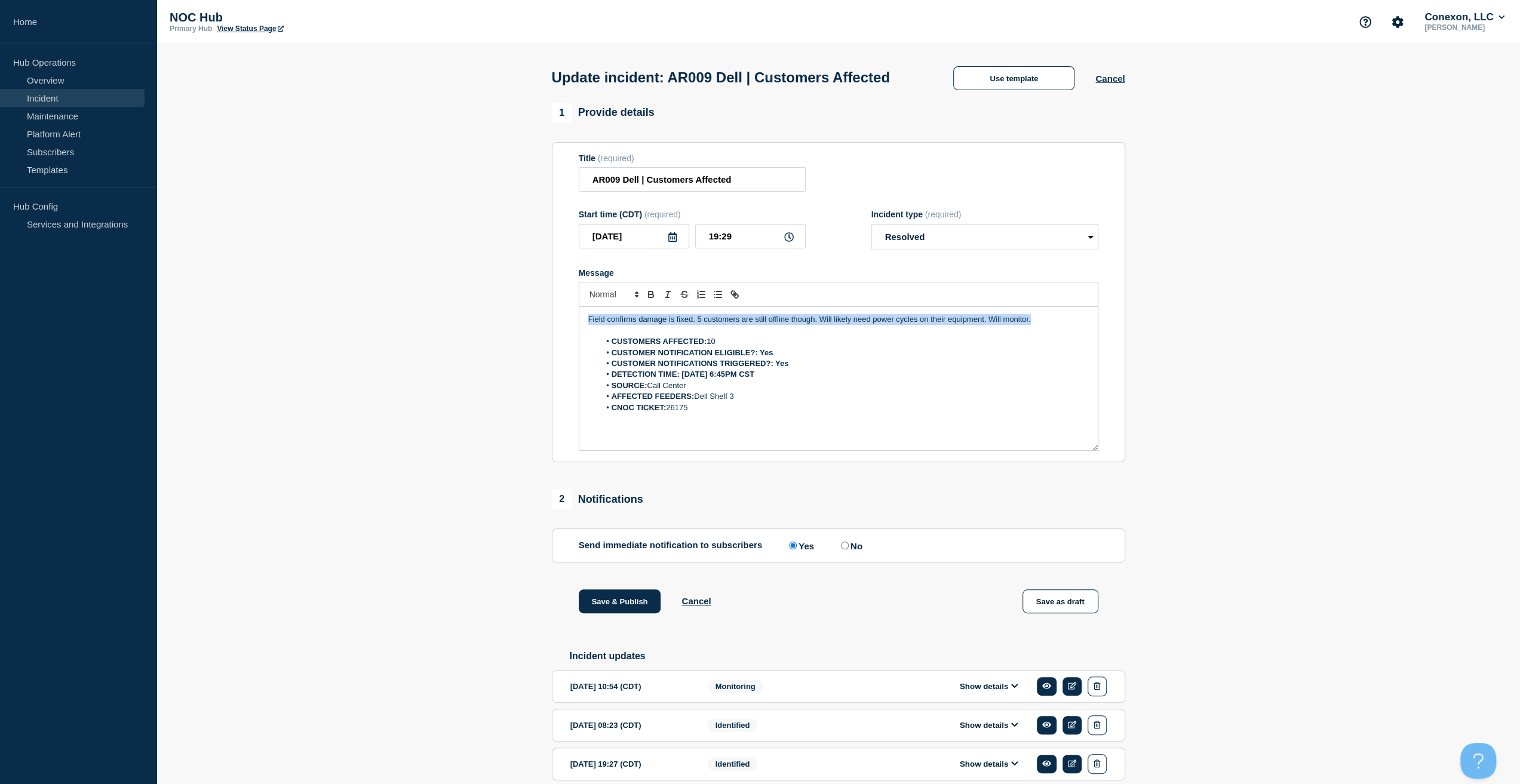
drag, startPoint x: 1038, startPoint y: 336, endPoint x: 464, endPoint y: 321, distance: 574.2
click at [467, 321] on section "1 Provide details Title (required) AR009 Dell | Customers Affected Start time (…" at bounding box center [838, 480] width 1363 height 754
click at [627, 614] on button "Save & Publish" at bounding box center [620, 602] width 82 height 24
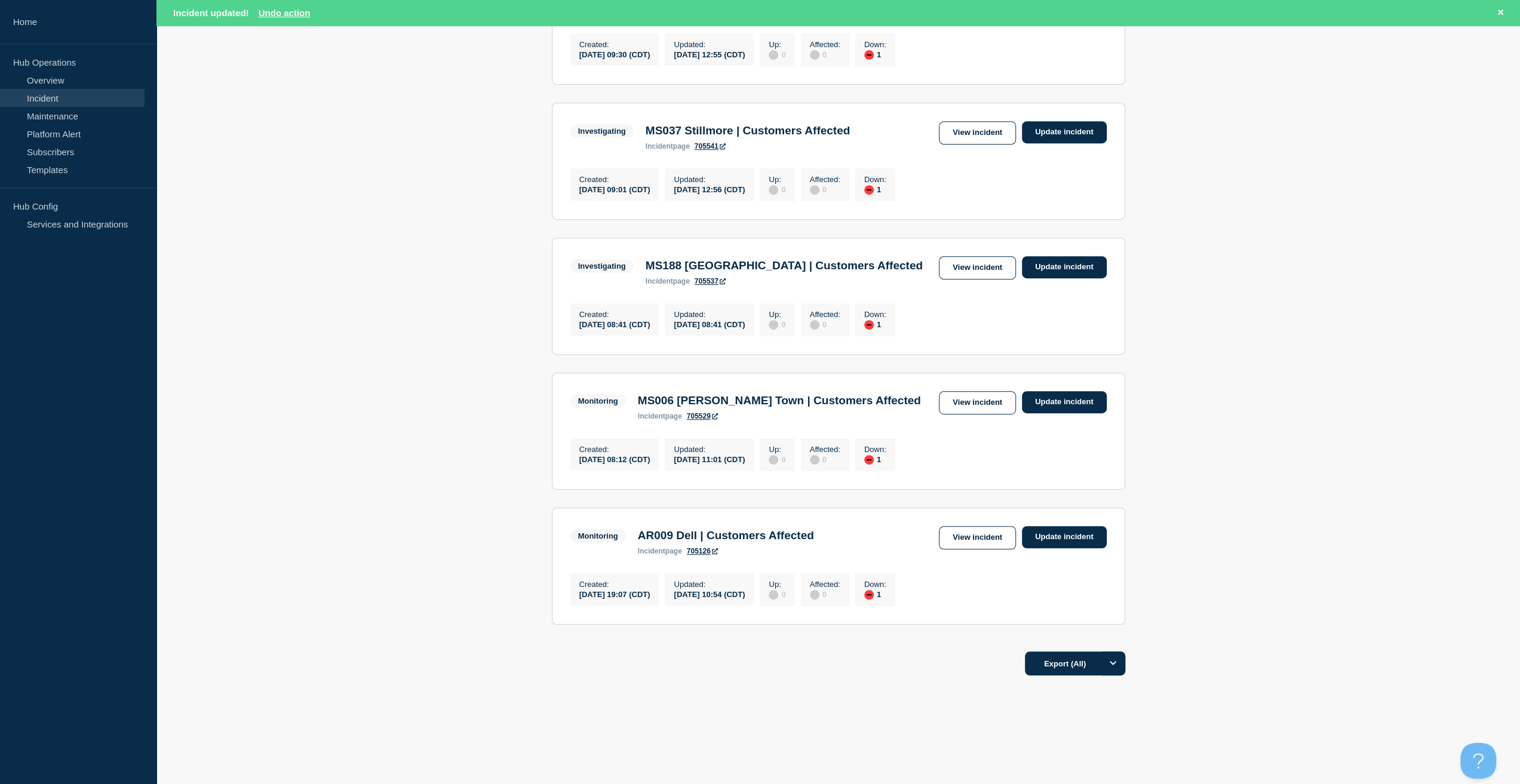
scroll to position [478, 0]
click at [998, 391] on link "View incident" at bounding box center [977, 403] width 77 height 24
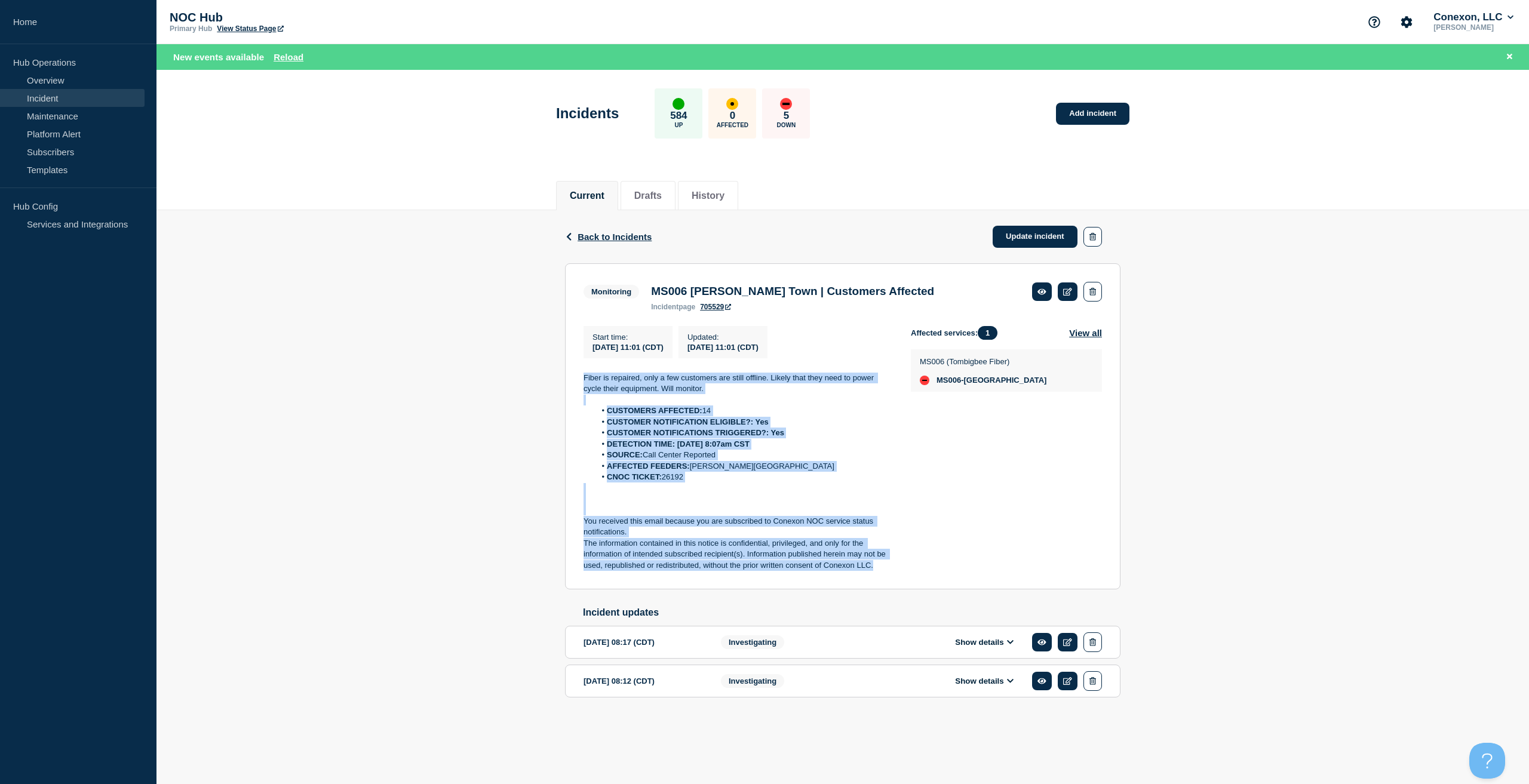
drag, startPoint x: 878, startPoint y: 565, endPoint x: 534, endPoint y: 384, distance: 388.7
click at [534, 384] on div "Back Back to Incidents Update incident Monitoring MS006 Cambell Town | Customer…" at bounding box center [842, 473] width 1372 height 525
copy div "Fiber is repaired, only a few customers are still offline. Likely that they nee…"
click at [1018, 238] on link "Update incident" at bounding box center [1035, 237] width 85 height 22
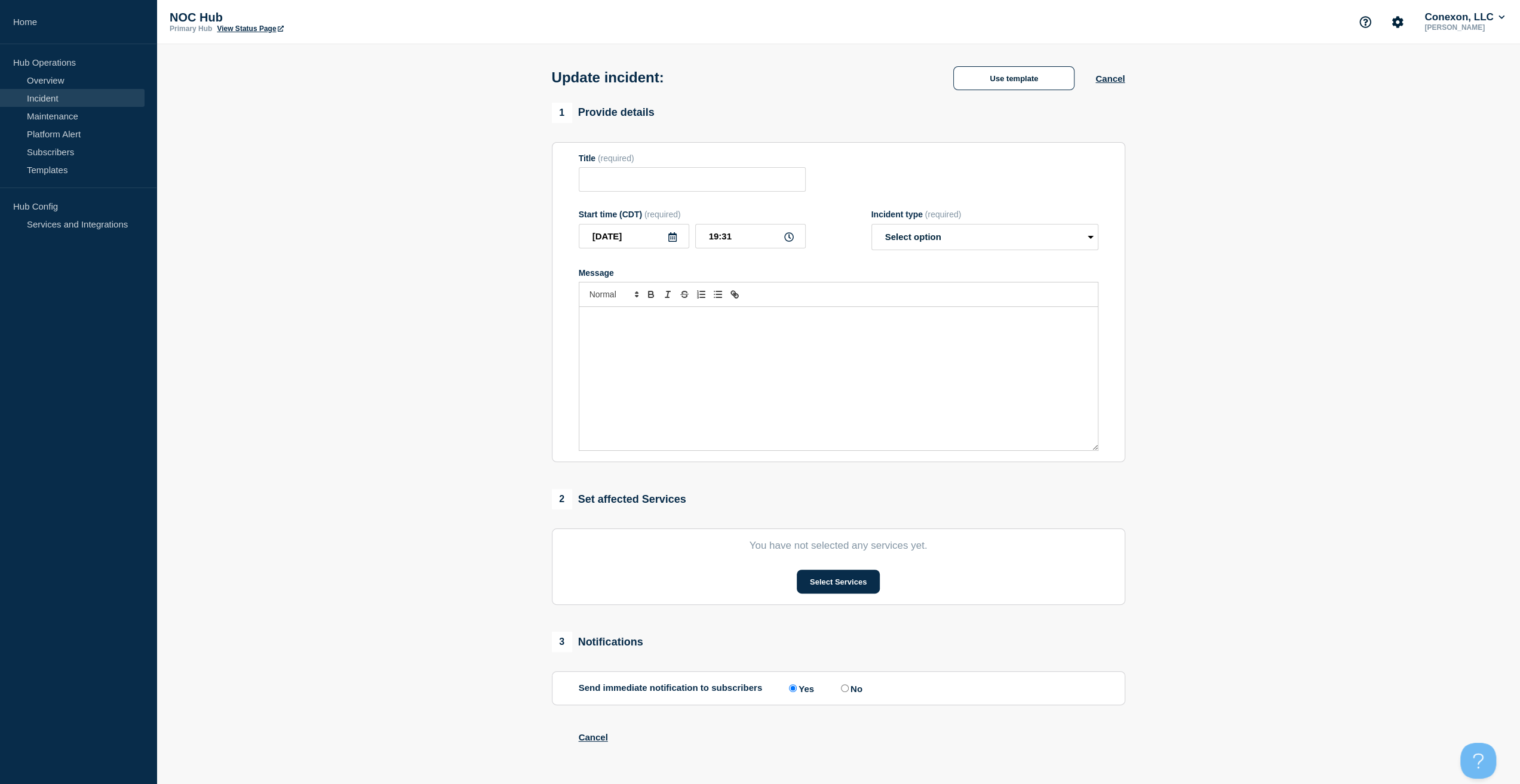
type input "MS006 Cambell Town | Customers Affected"
click at [822, 430] on div "Message" at bounding box center [838, 378] width 519 height 143
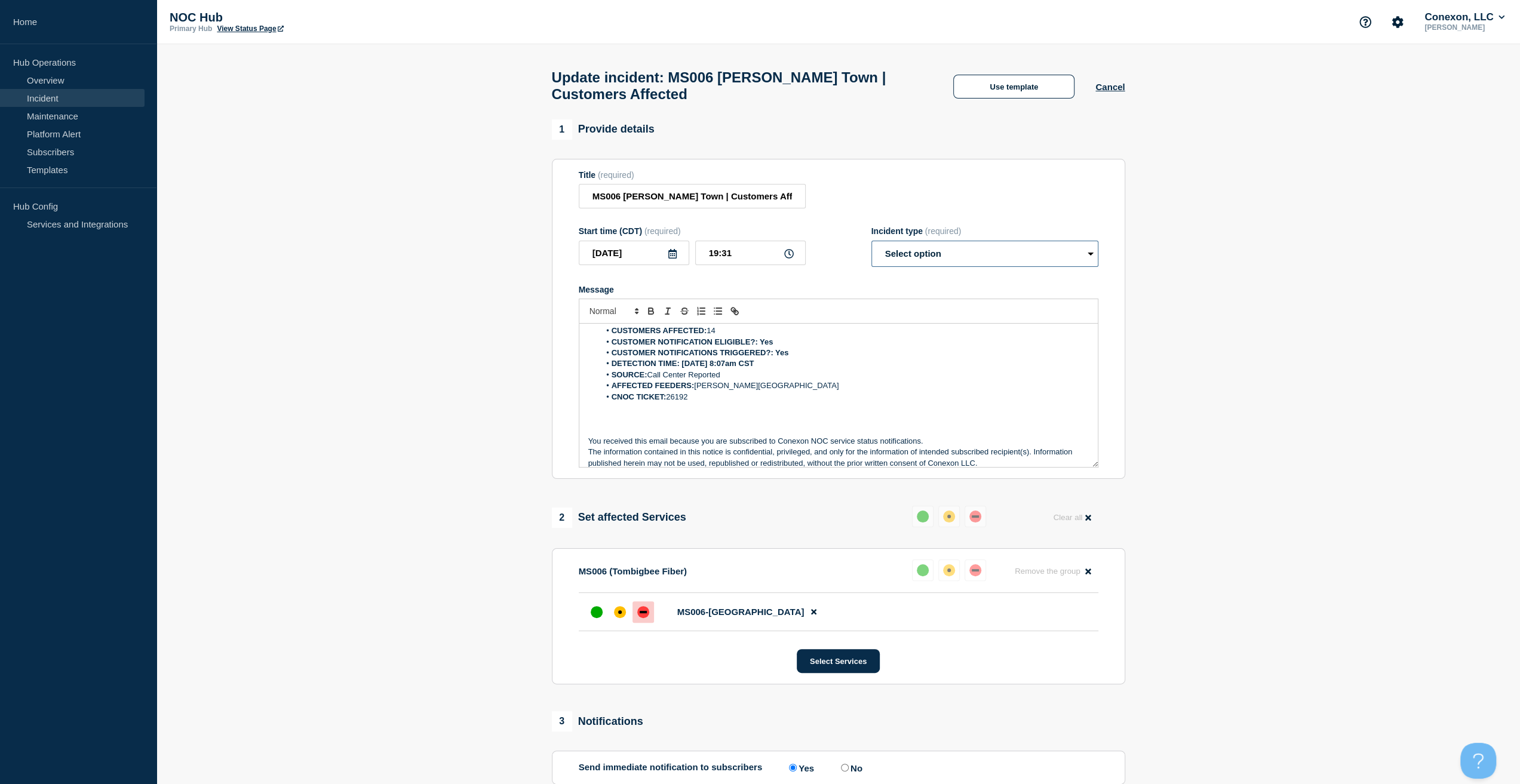
drag, startPoint x: 944, startPoint y: 264, endPoint x: 939, endPoint y: 273, distance: 10.3
click at [944, 264] on select "Select option Investigating Identified Monitoring Resolved" at bounding box center [985, 253] width 227 height 26
select select "resolved"
click at [872, 247] on select "Select option Investigating Identified Monitoring Resolved" at bounding box center [985, 253] width 227 height 26
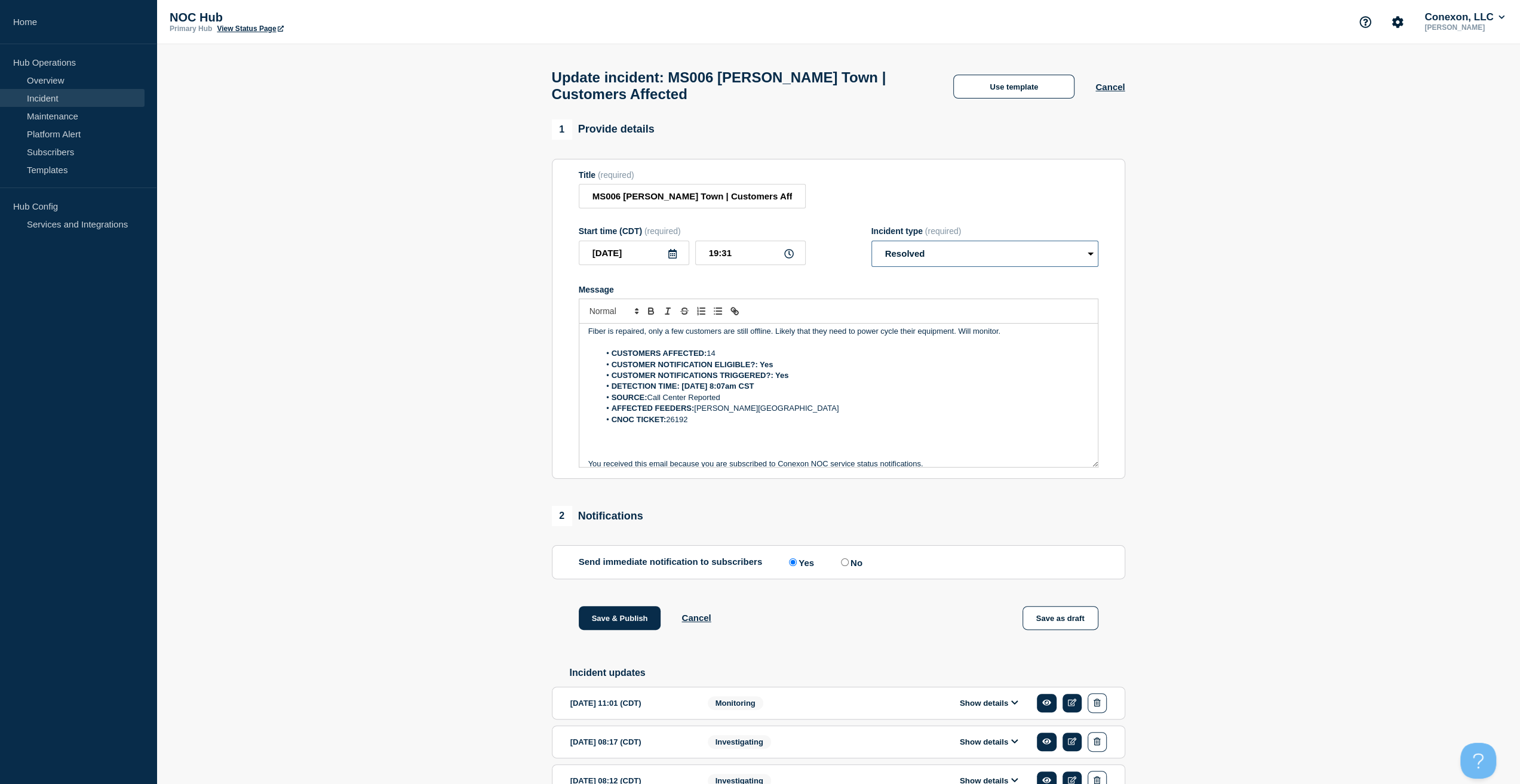
scroll to position [0, 0]
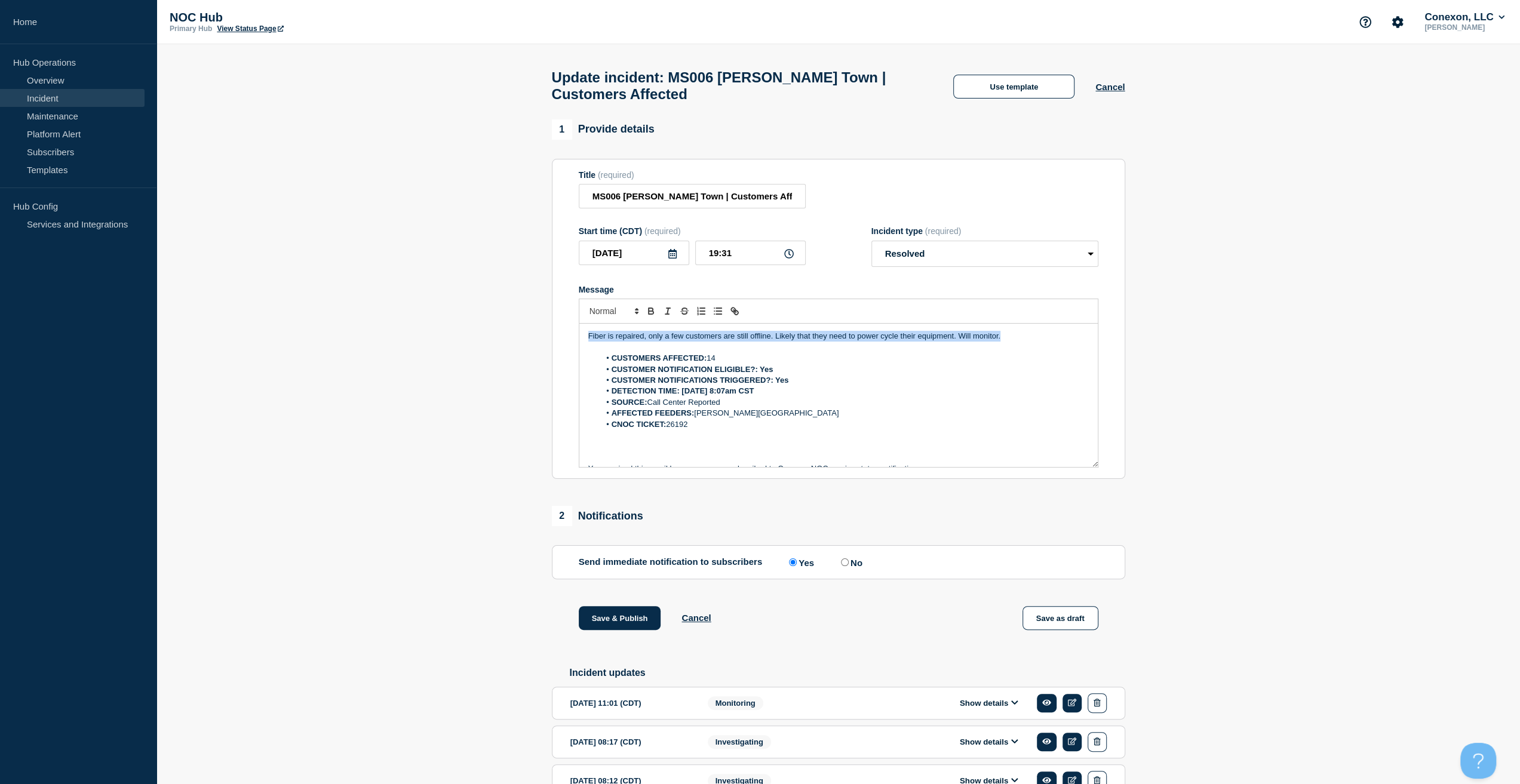
drag, startPoint x: 987, startPoint y: 342, endPoint x: 444, endPoint y: 328, distance: 543.2
click at [448, 330] on section "1 Provide details Title (required) MS006 Cambell Town | Customers Affected Star…" at bounding box center [838, 477] width 1363 height 716
click at [612, 630] on button "Save & Publish" at bounding box center [620, 618] width 82 height 24
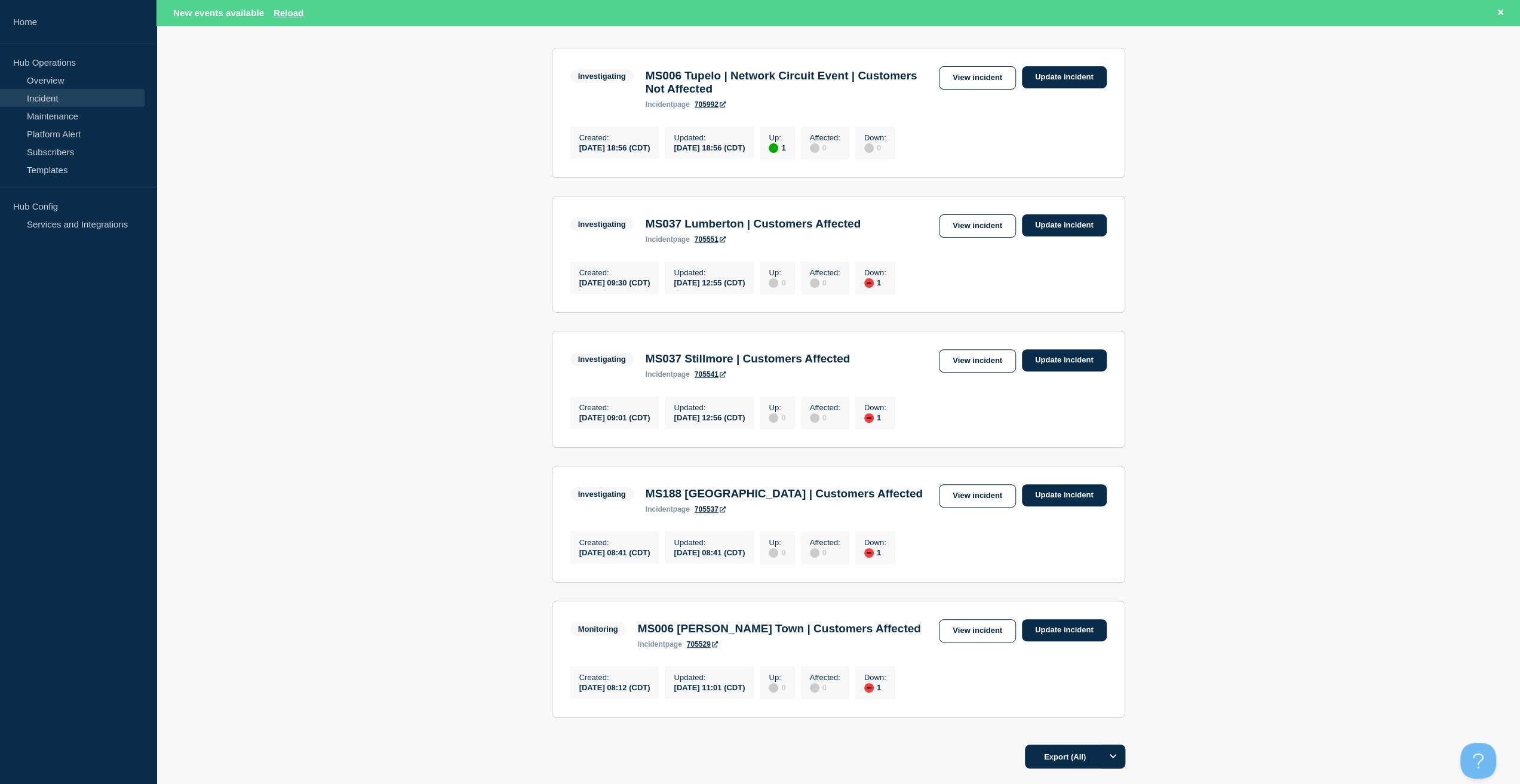
scroll to position [239, 0]
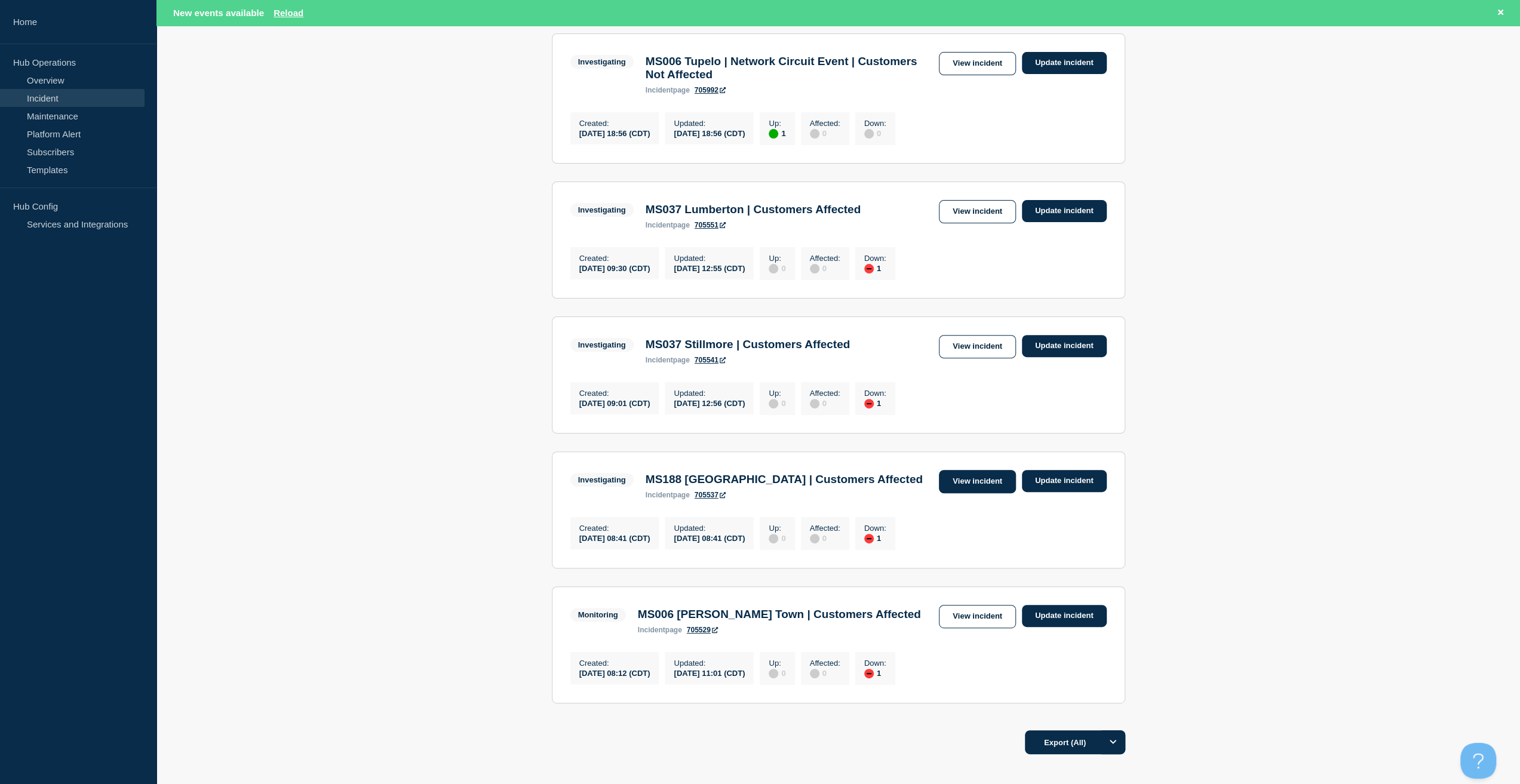
click at [984, 491] on link "View incident" at bounding box center [977, 482] width 77 height 24
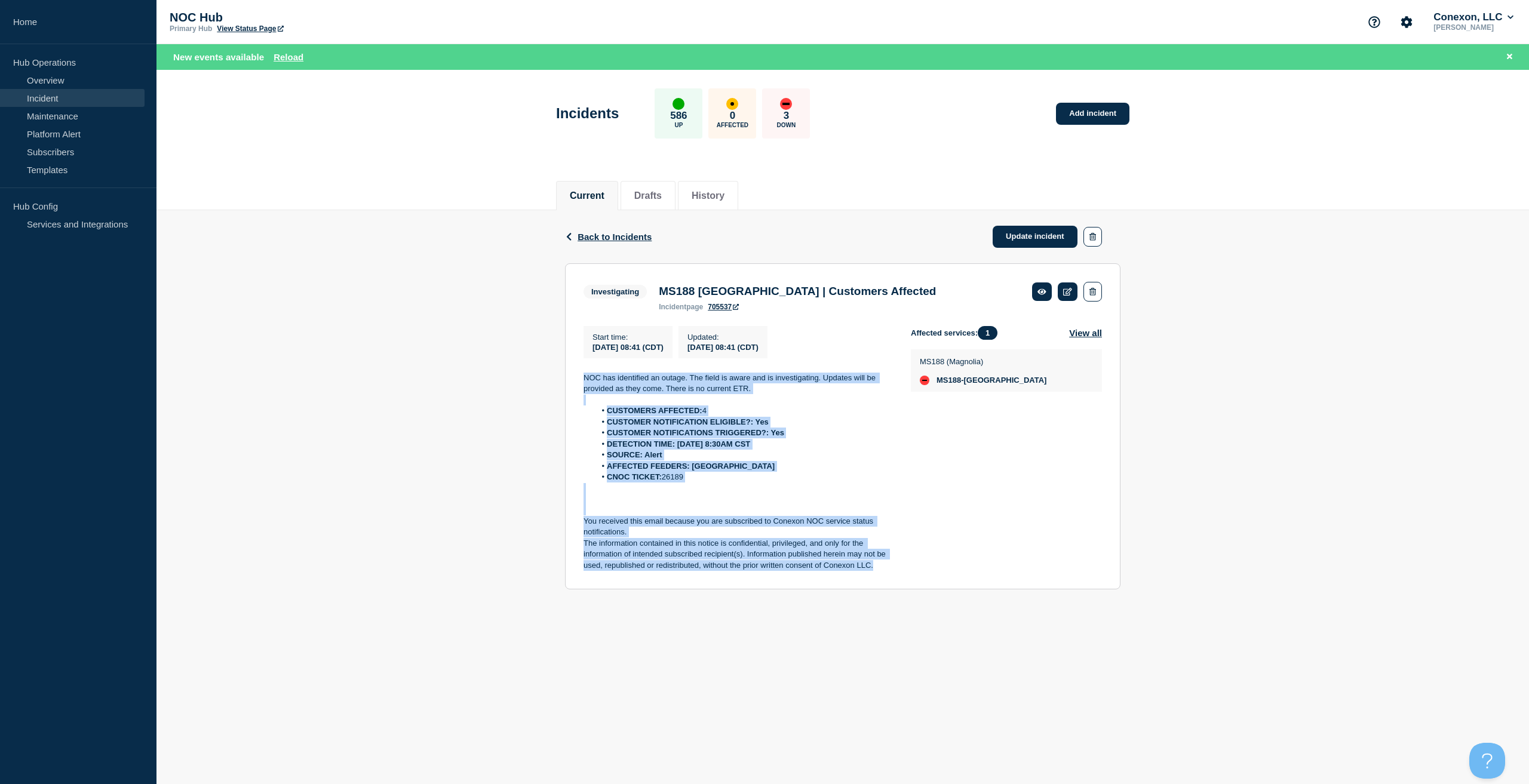
drag, startPoint x: 851, startPoint y: 561, endPoint x: 561, endPoint y: 380, distance: 341.8
click at [561, 380] on div "Back Back to Incidents Update incident Investigating MS188 East Lincoln | Custo…" at bounding box center [842, 409] width 573 height 397
copy div "NOC has identified an outage. The field is aware and is investigating. Updates …"
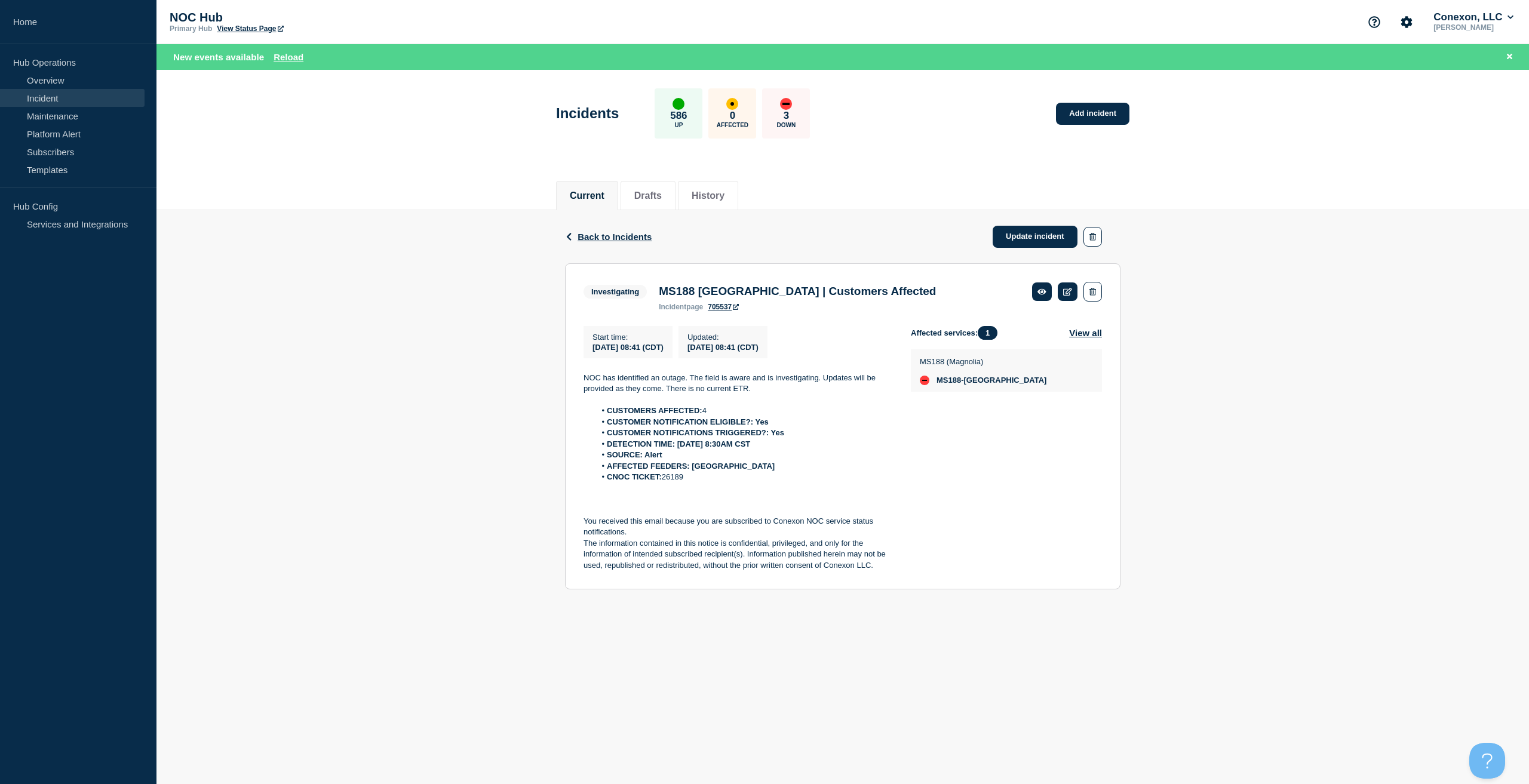
click at [1012, 252] on div "Back Back to Incidents Update incident" at bounding box center [842, 237] width 555 height 53
click at [1012, 243] on link "Update incident" at bounding box center [1035, 237] width 85 height 22
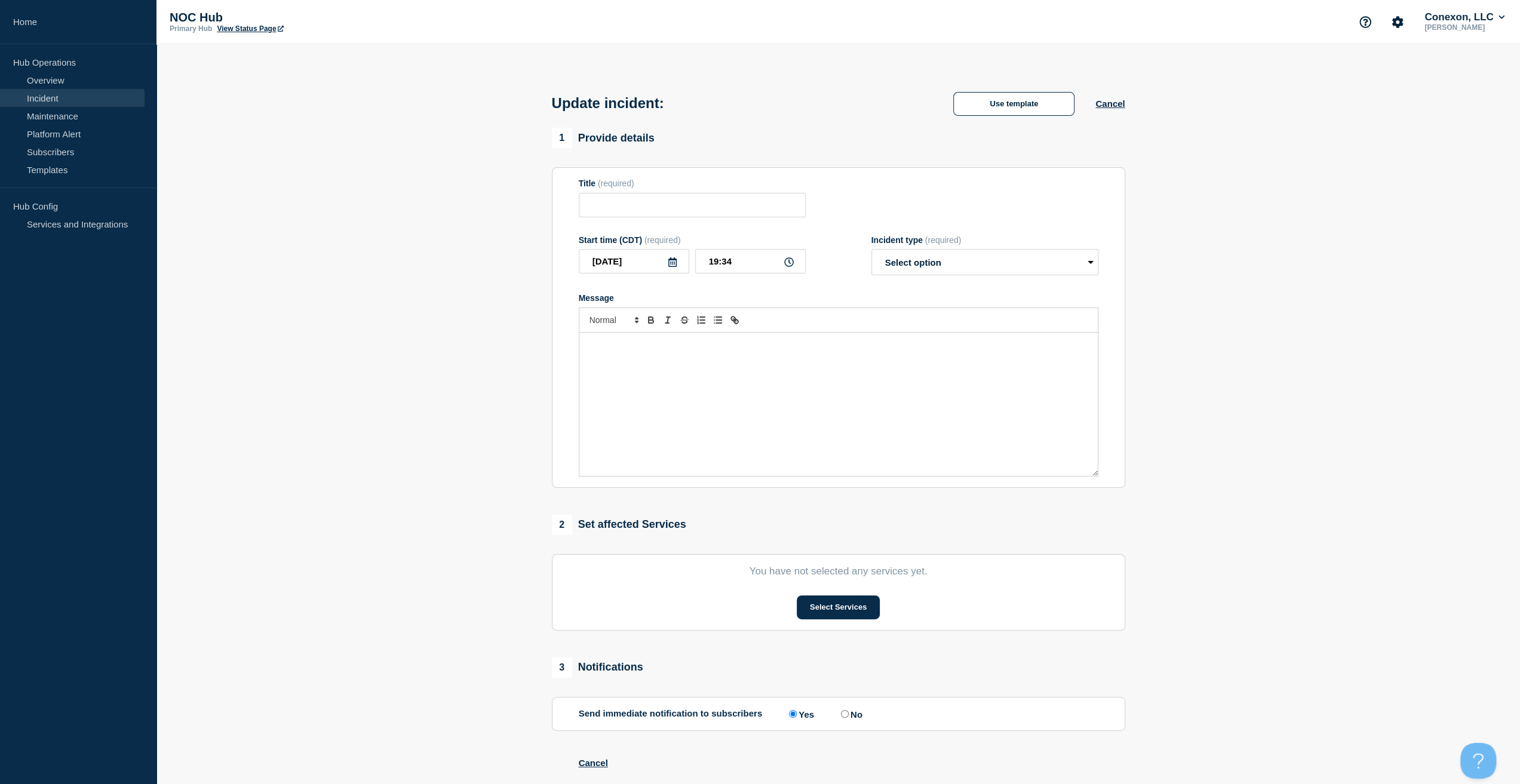
type input "MS188 East Lincoln | Customers Affected"
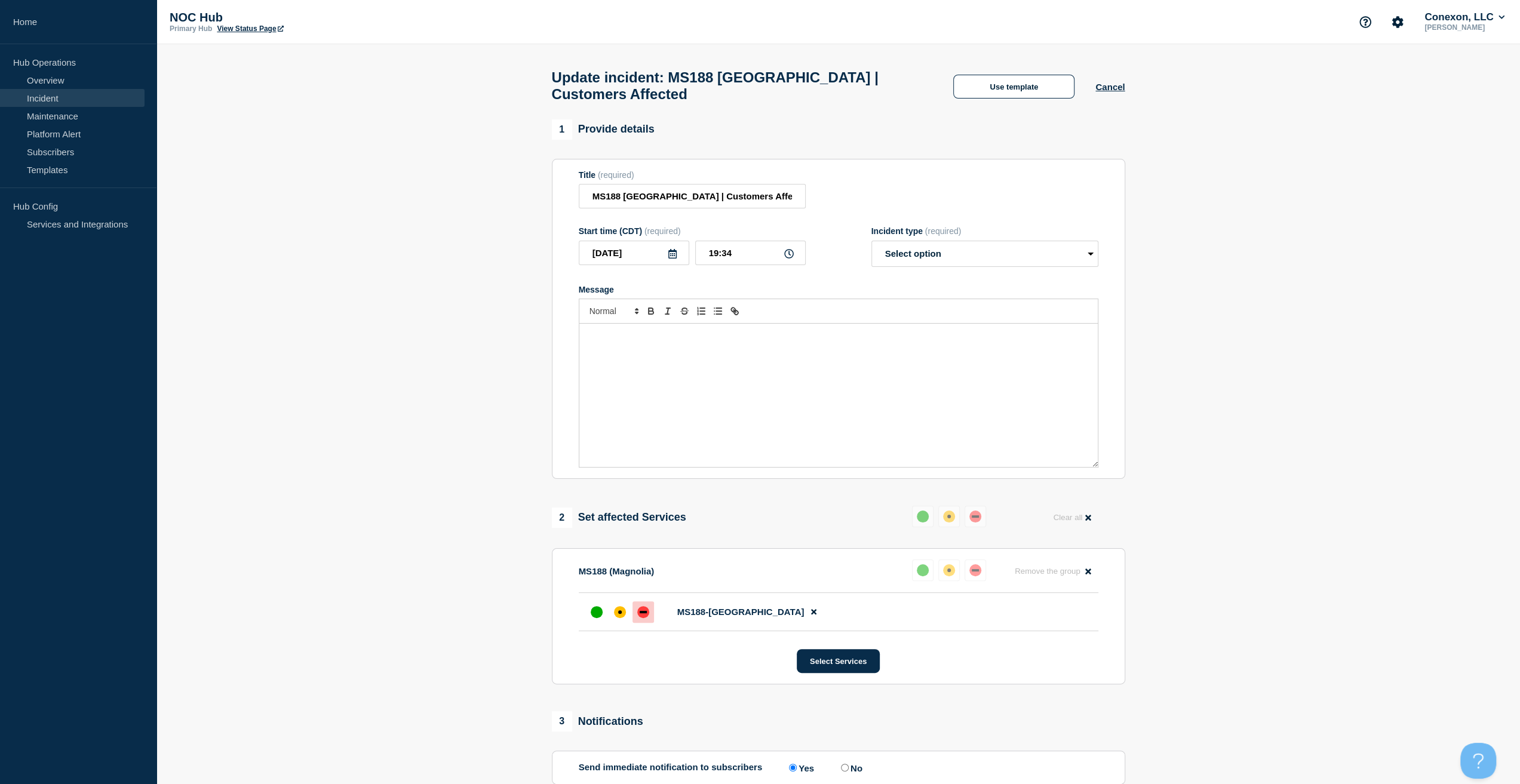
click at [718, 413] on div "Message" at bounding box center [838, 395] width 519 height 143
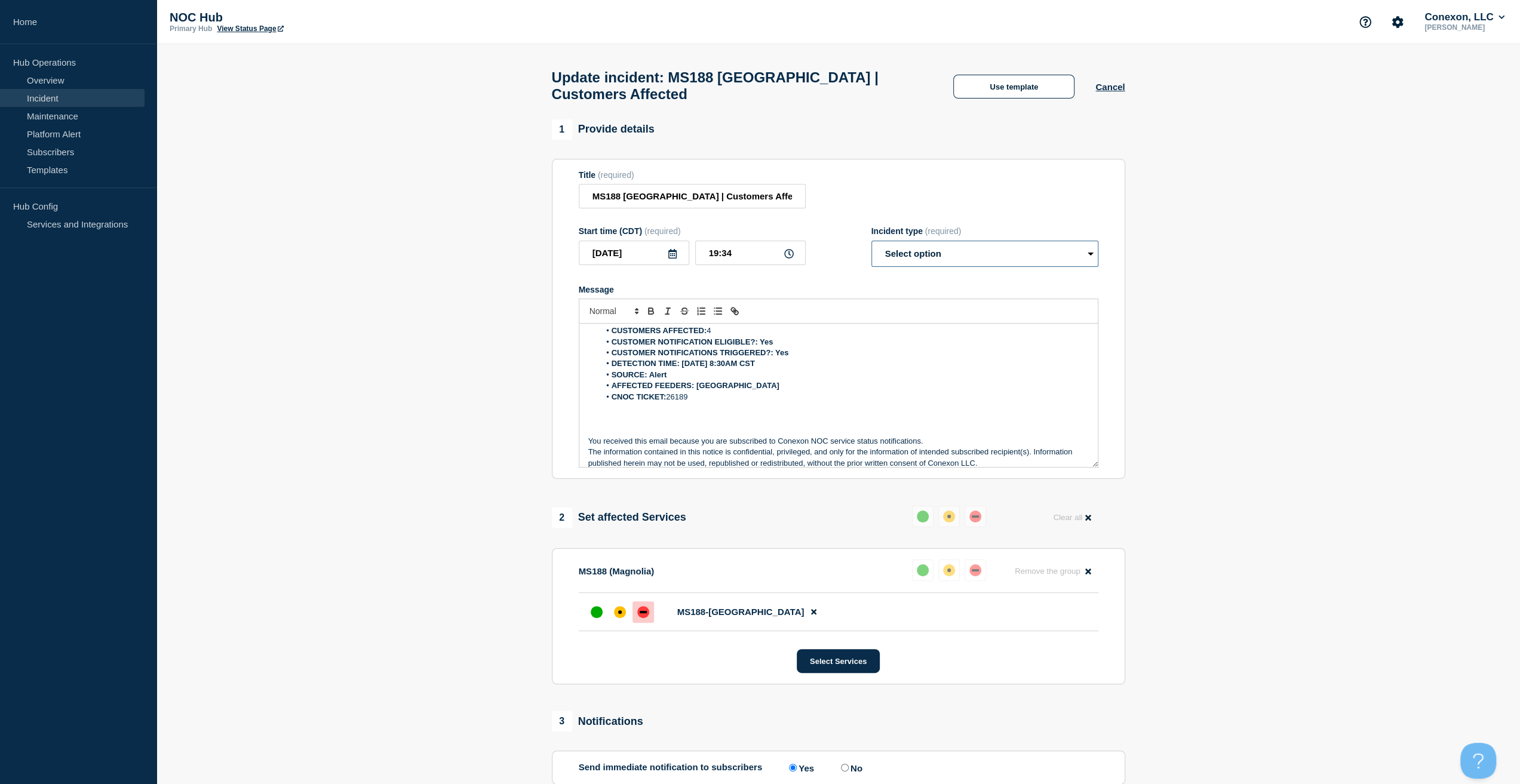
click at [945, 267] on select "Select option Investigating Identified Monitoring Resolved" at bounding box center [985, 253] width 227 height 26
select select "investigating"
click at [872, 247] on select "Select option Investigating Identified Monitoring Resolved" at bounding box center [985, 253] width 227 height 26
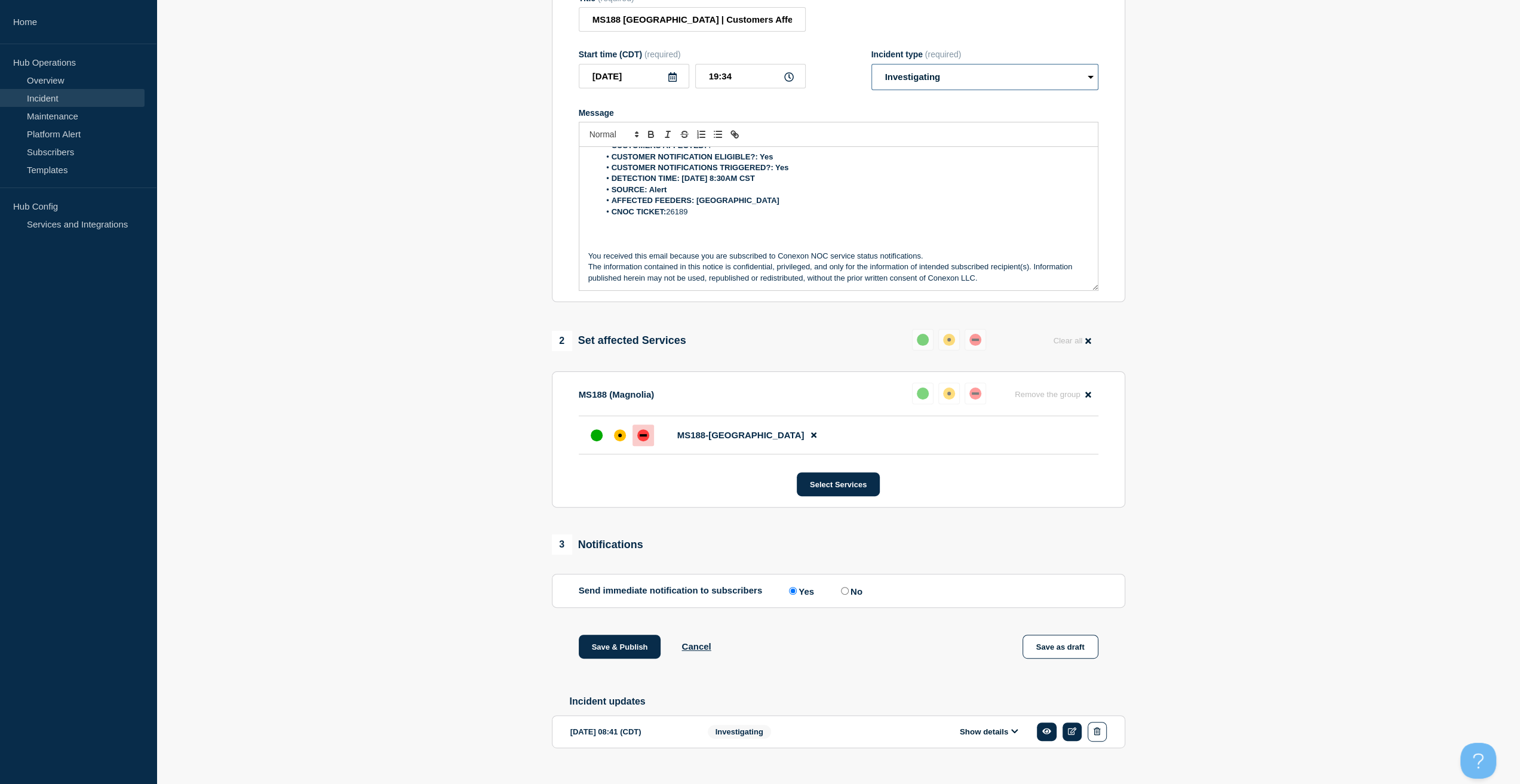
scroll to position [203, 0]
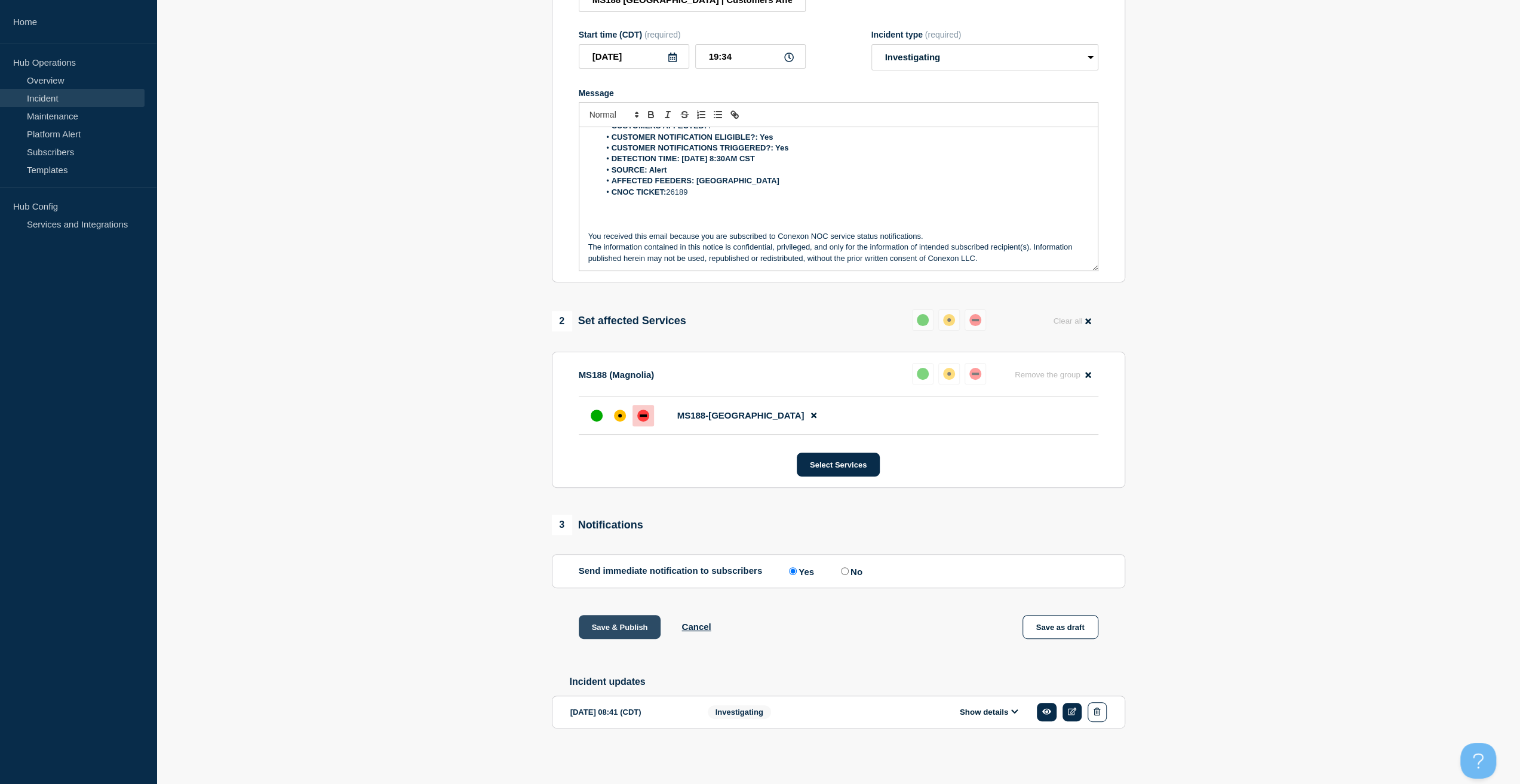
click at [608, 627] on button "Save & Publish" at bounding box center [620, 627] width 82 height 24
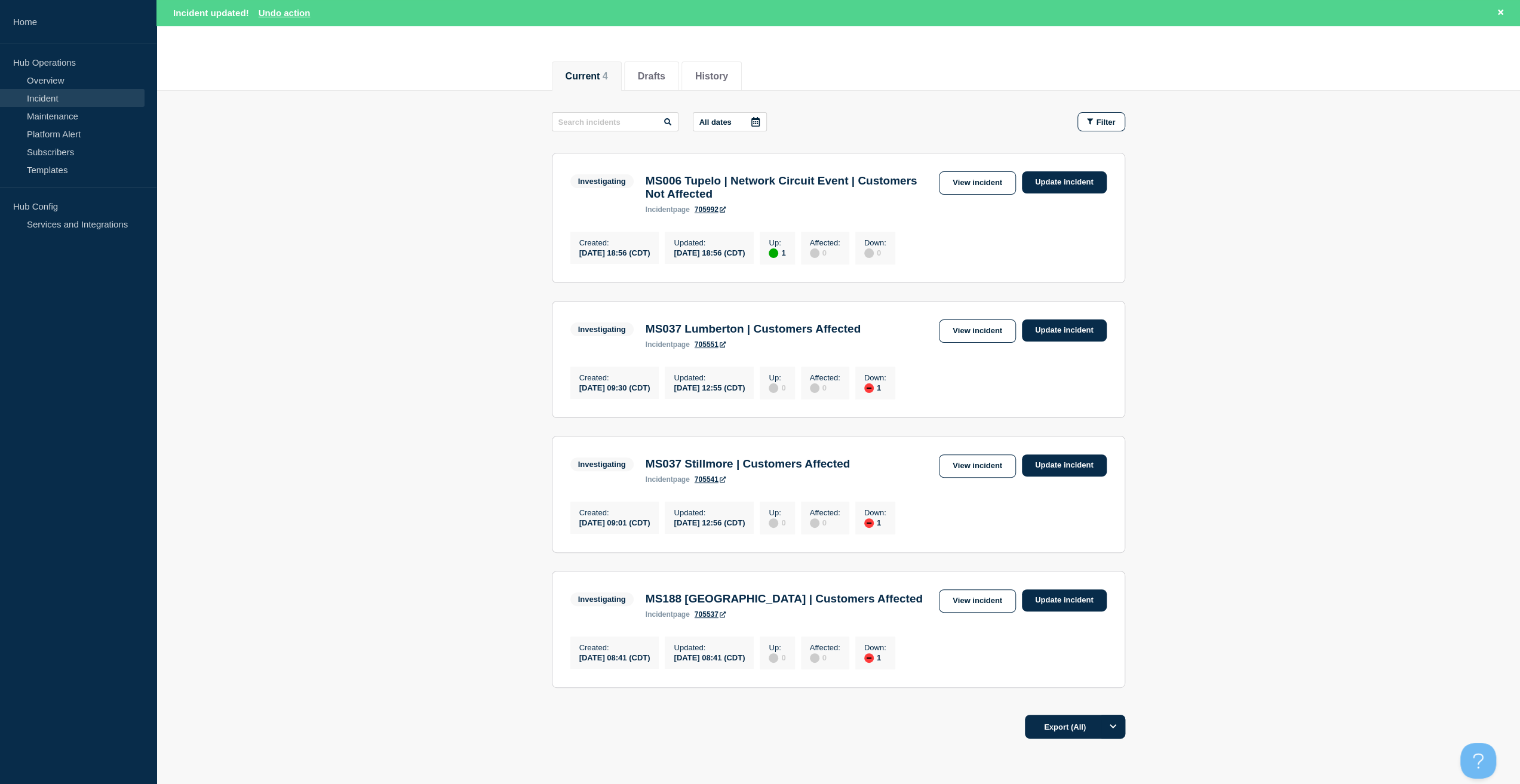
scroll to position [180, 0]
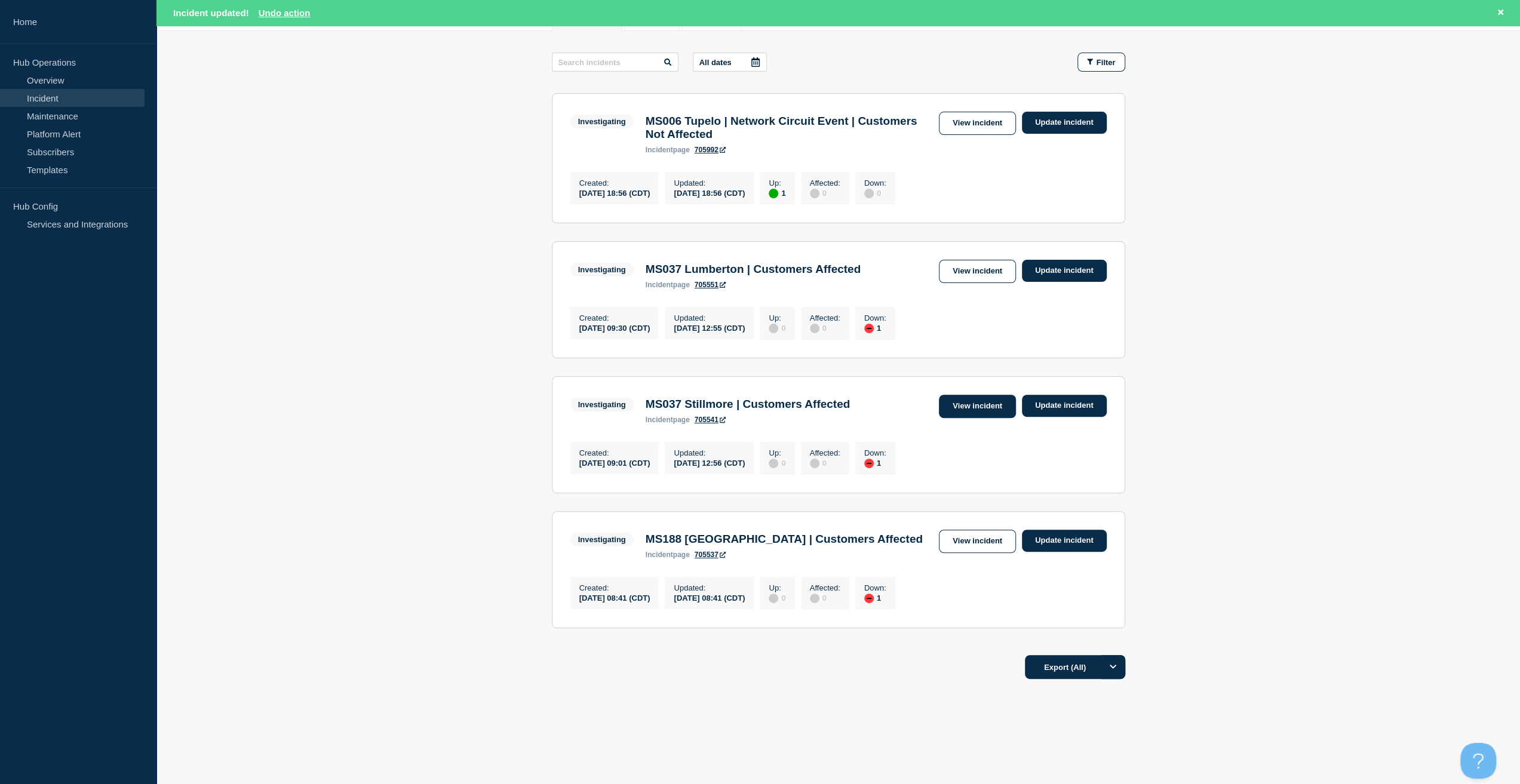
click at [979, 413] on link "View incident" at bounding box center [977, 407] width 77 height 24
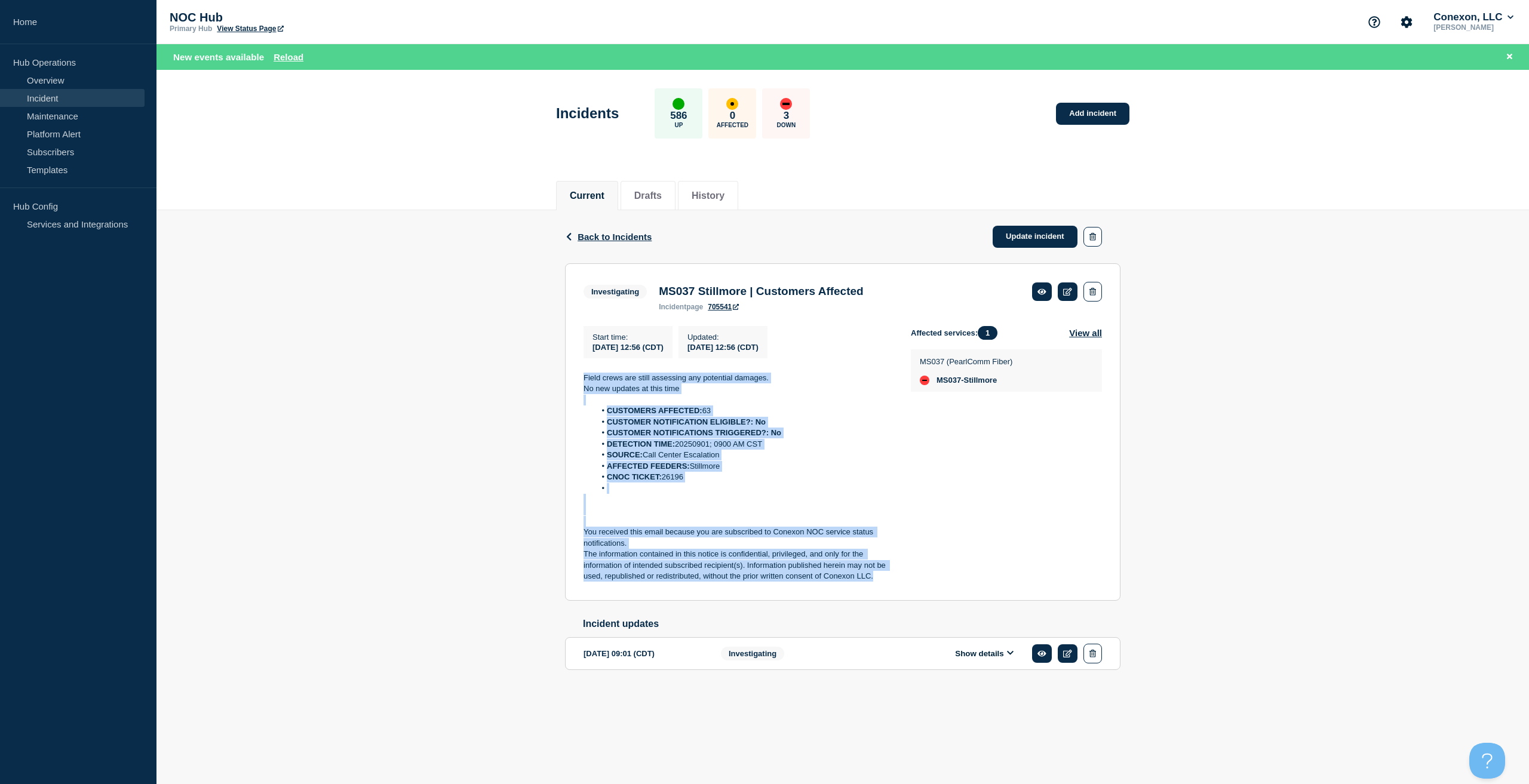
drag, startPoint x: 881, startPoint y: 584, endPoint x: 540, endPoint y: 387, distance: 393.8
click at [540, 387] on div "Back Back to Incidents Update incident Investigating MS037 Stillmore | Customer…" at bounding box center [842, 459] width 1372 height 498
copy div "Field crews are still assessing any potential damages. No new updates at this t…"
click at [1037, 240] on link "Update incident" at bounding box center [1035, 237] width 85 height 22
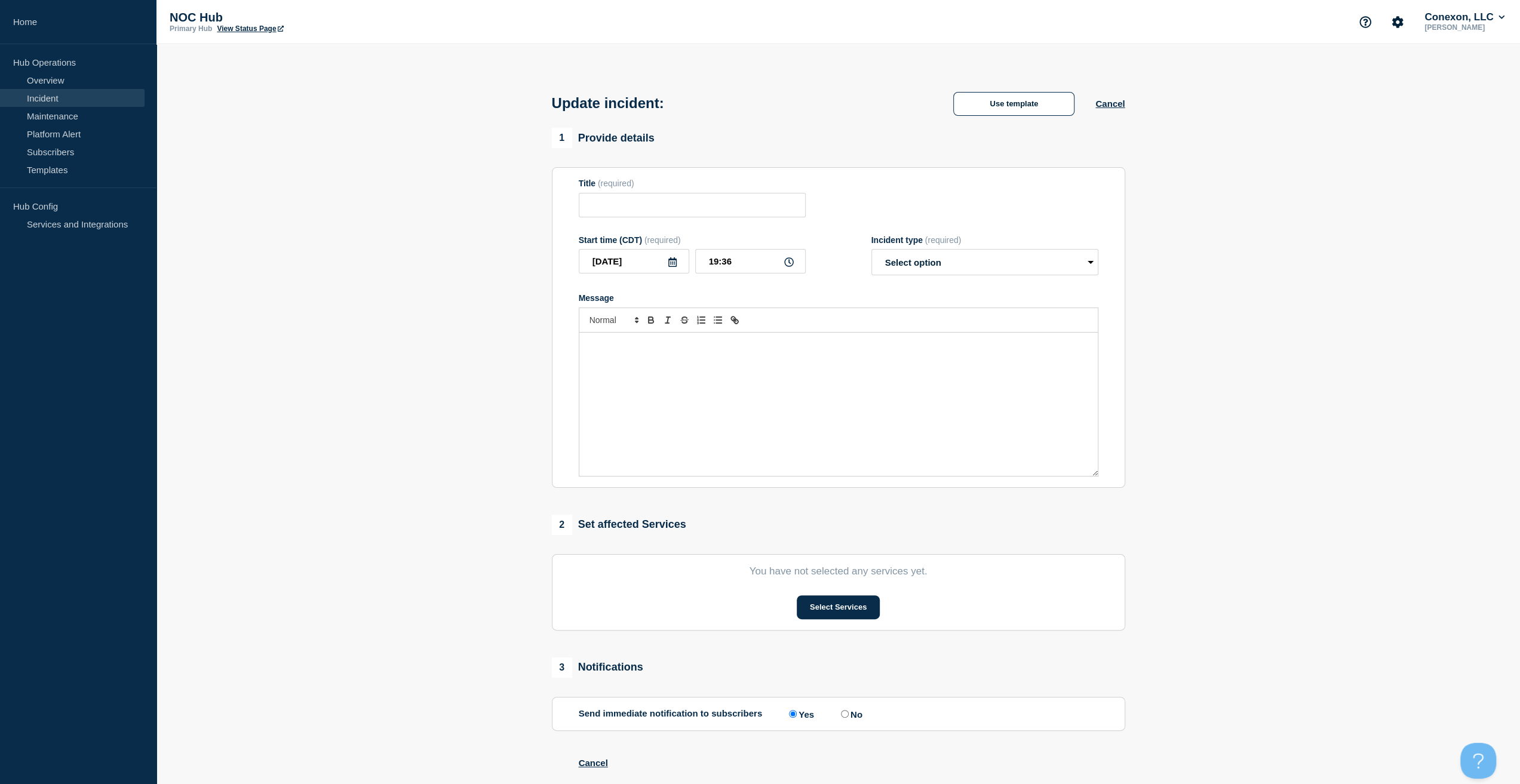
type input "MS037 Stillmore | Customers Affected"
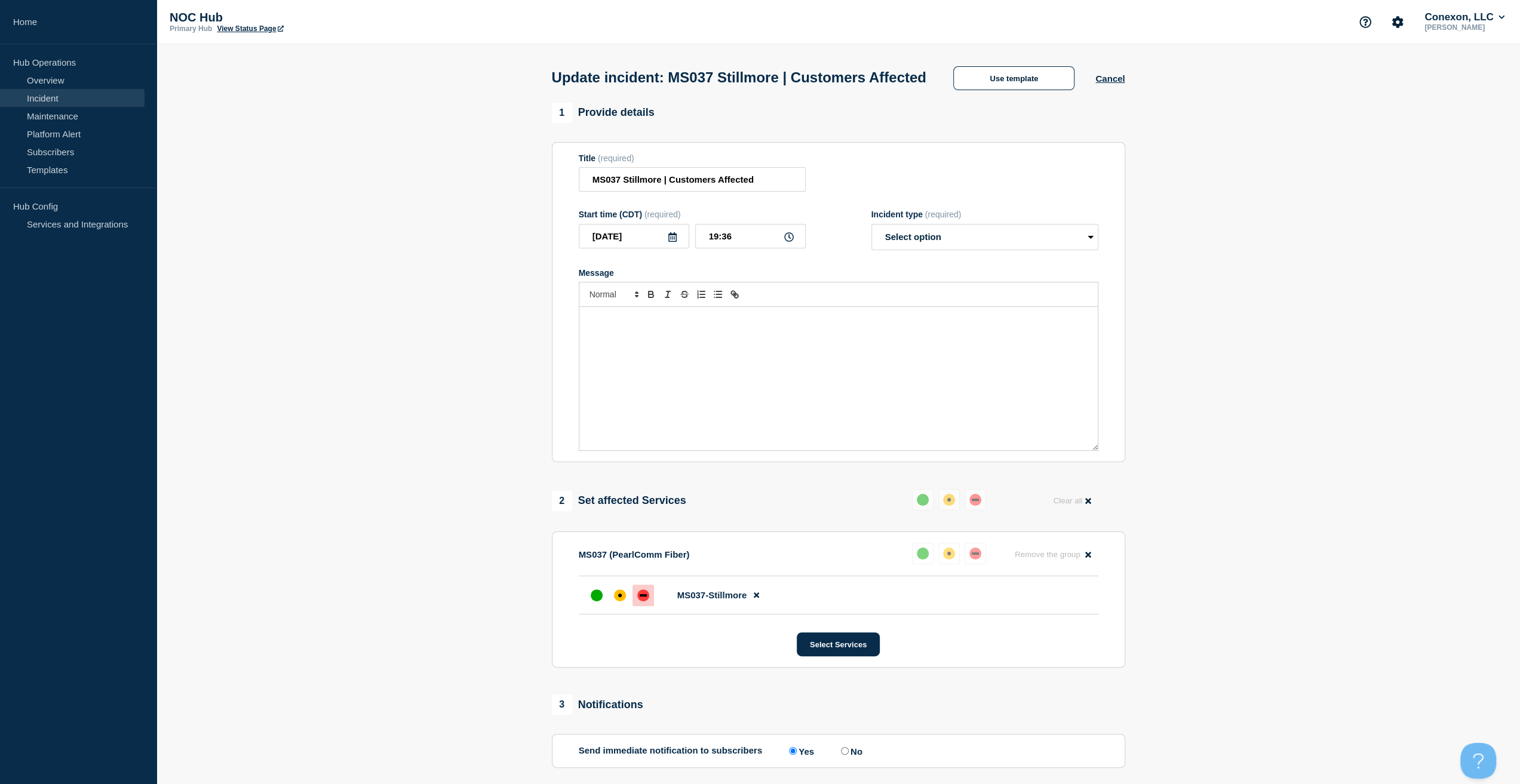
drag, startPoint x: 790, startPoint y: 452, endPoint x: 790, endPoint y: 437, distance: 15.0
click at [791, 447] on div "Message" at bounding box center [838, 378] width 519 height 143
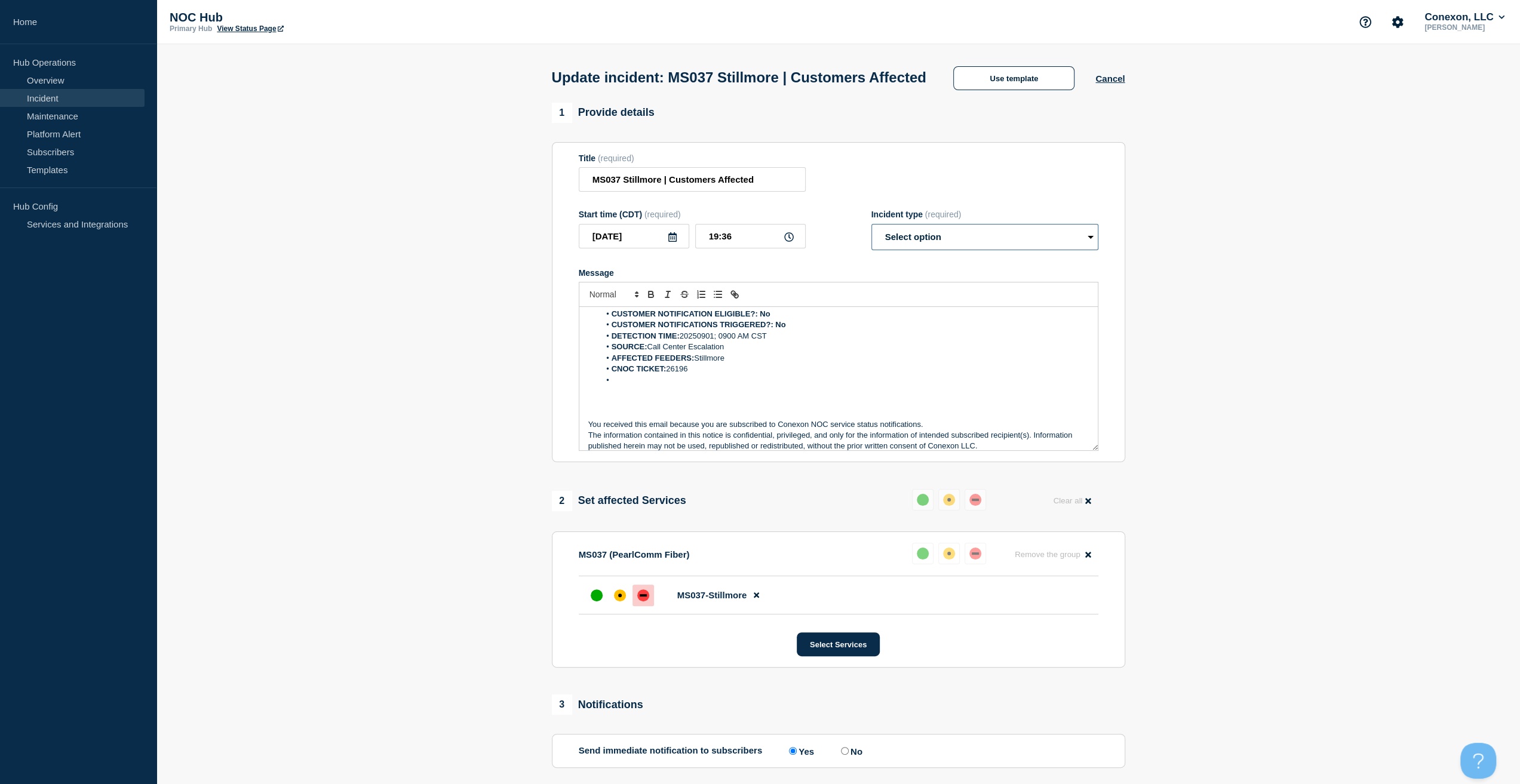
click at [943, 250] on select "Select option Investigating Identified Monitoring Resolved" at bounding box center [985, 237] width 227 height 26
select select "monitoring"
click at [872, 247] on select "Select option Investigating Identified Monitoring Resolved" at bounding box center [985, 237] width 227 height 26
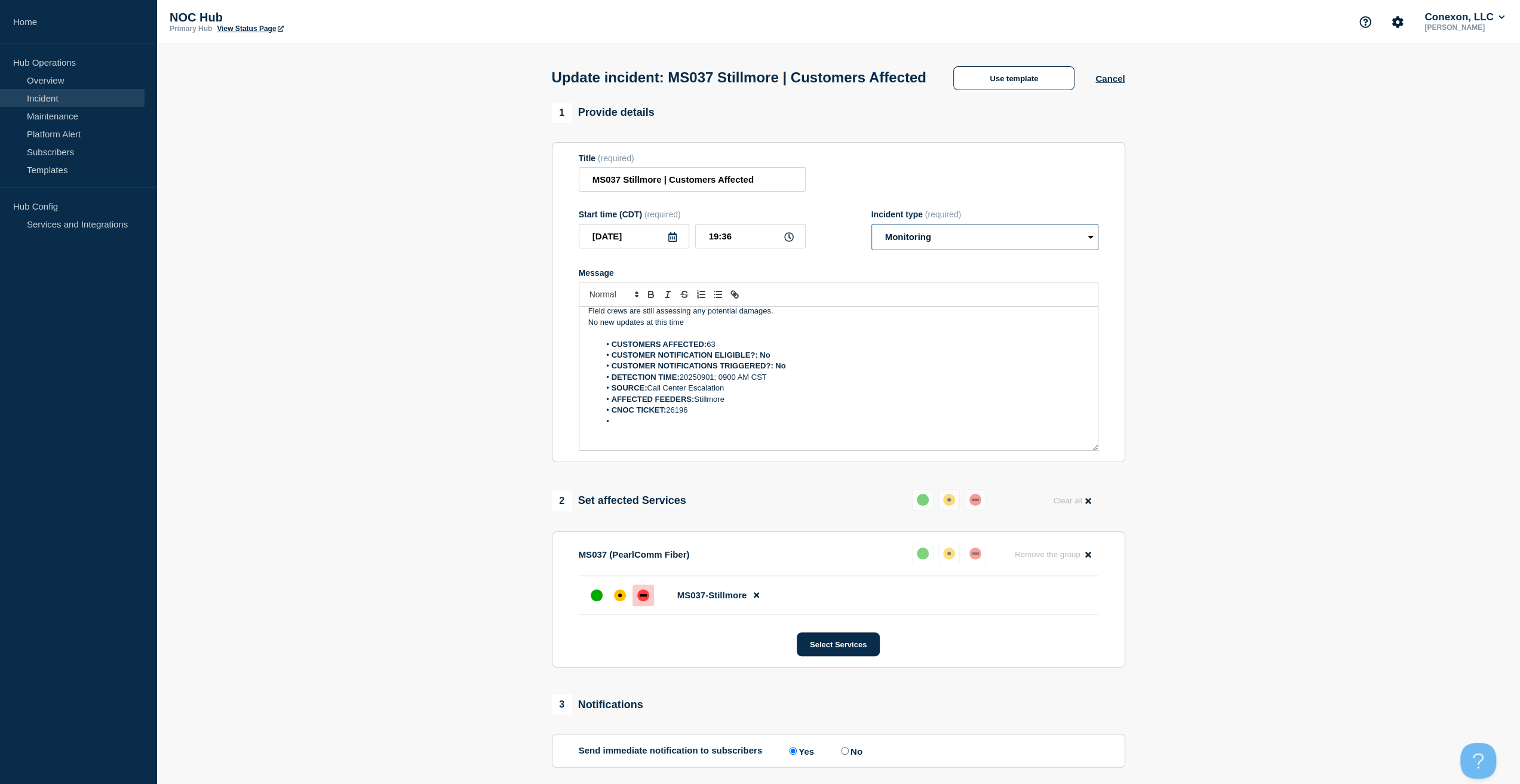
scroll to position [0, 0]
drag, startPoint x: 574, startPoint y: 337, endPoint x: 449, endPoint y: 316, distance: 126.8
click at [448, 316] on section "1 Provide details Title (required) MS037 Stillmore | Customers Affected Start t…" at bounding box center [838, 543] width 1363 height 882
drag, startPoint x: 738, startPoint y: 365, endPoint x: 709, endPoint y: 365, distance: 29.0
click at [709, 347] on li "CUSTOMERS AFFECTED: 63" at bounding box center [844, 342] width 489 height 11
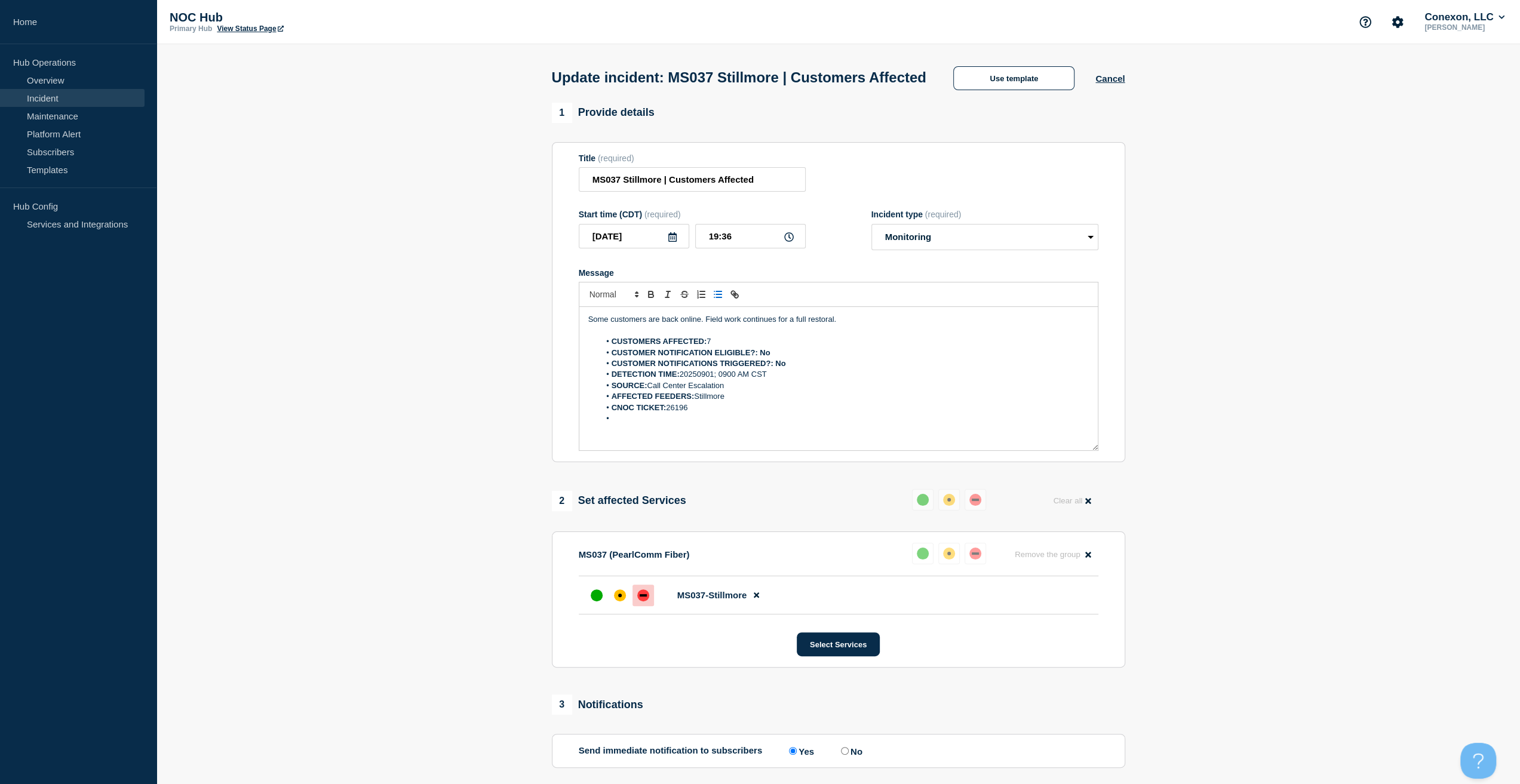
click at [326, 346] on section "1 Provide details Title (required) MS037 Stillmore | Customers Affected Start t…" at bounding box center [838, 543] width 1363 height 882
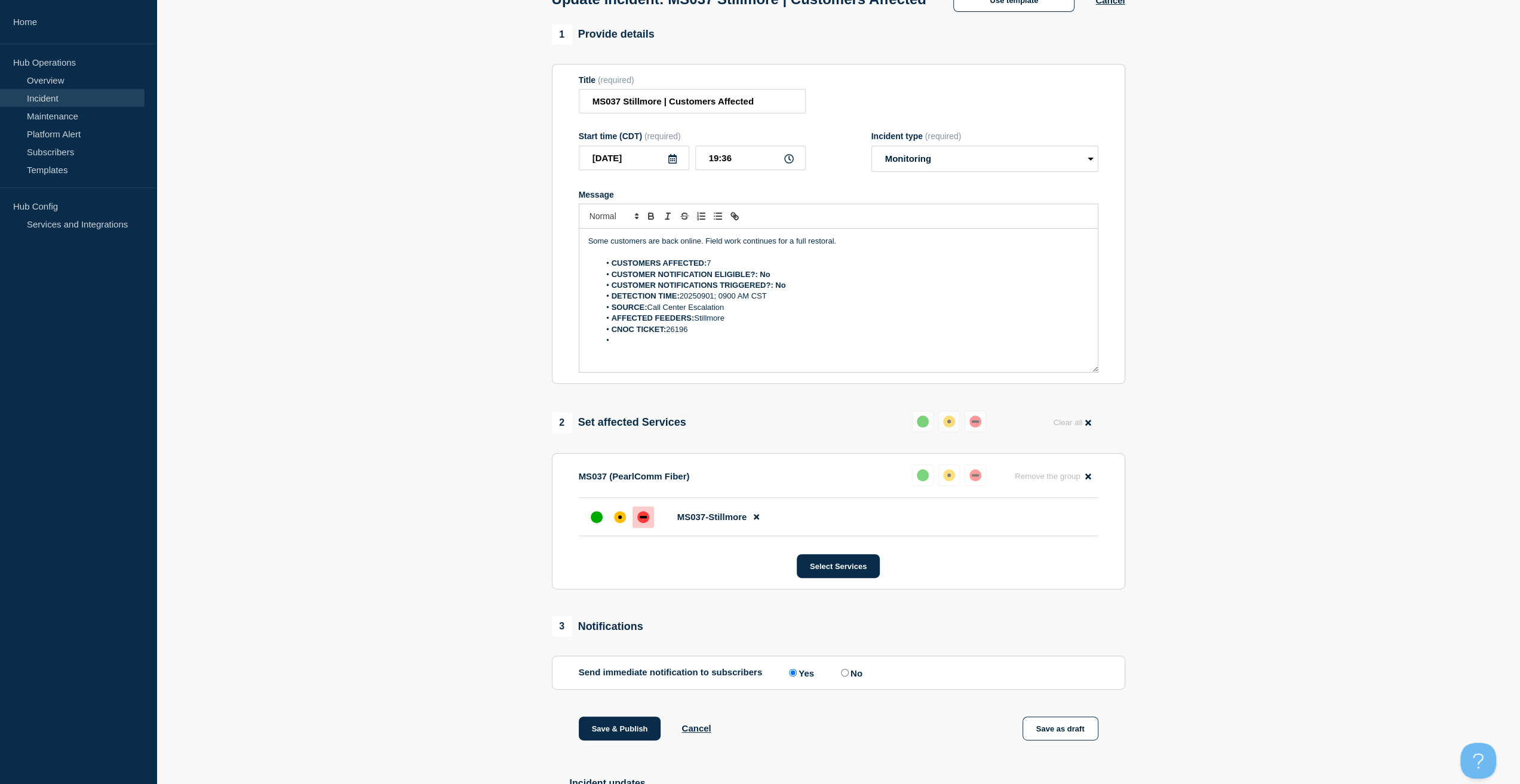
scroll to position [242, 0]
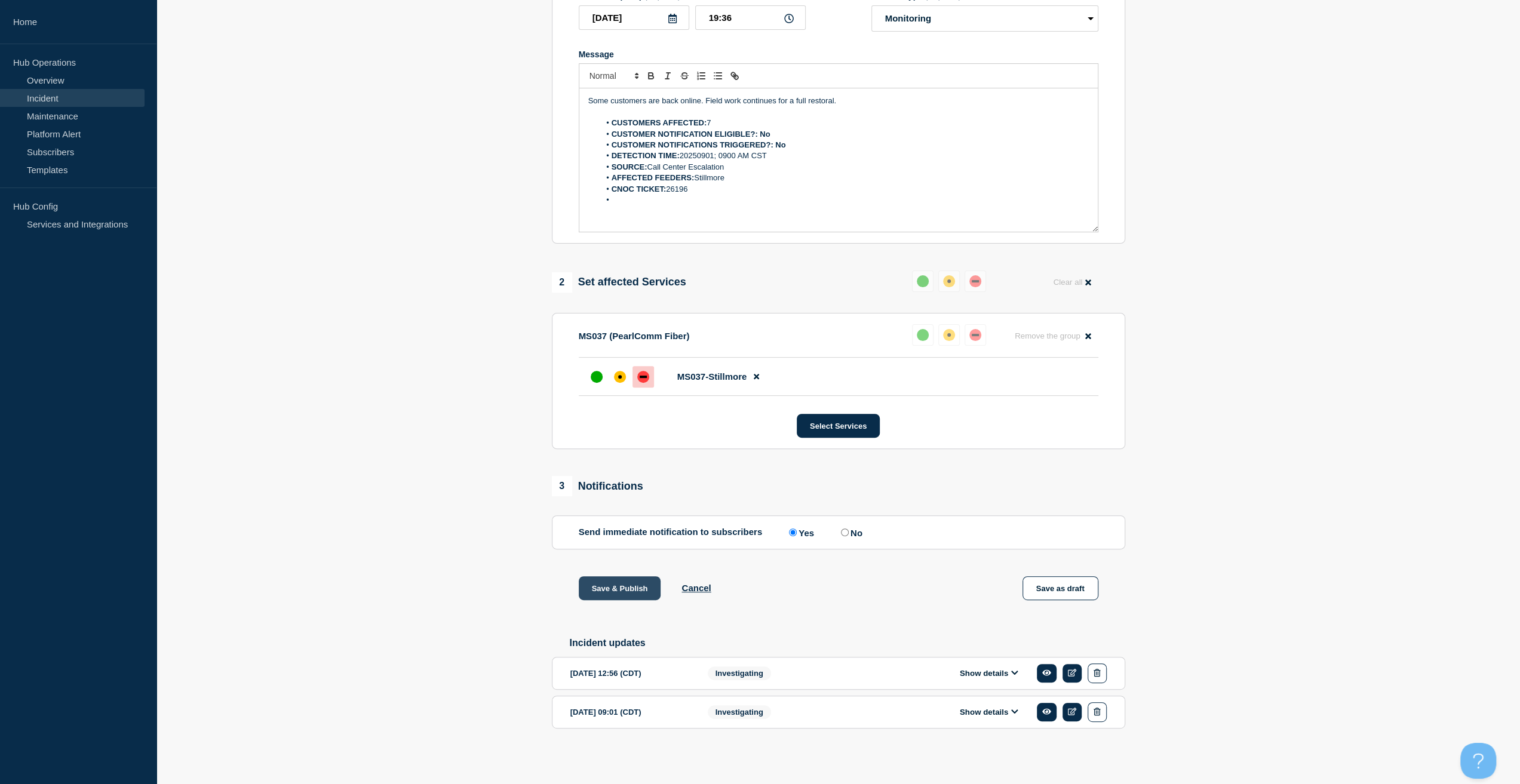
click at [627, 596] on button "Save & Publish" at bounding box center [620, 588] width 82 height 24
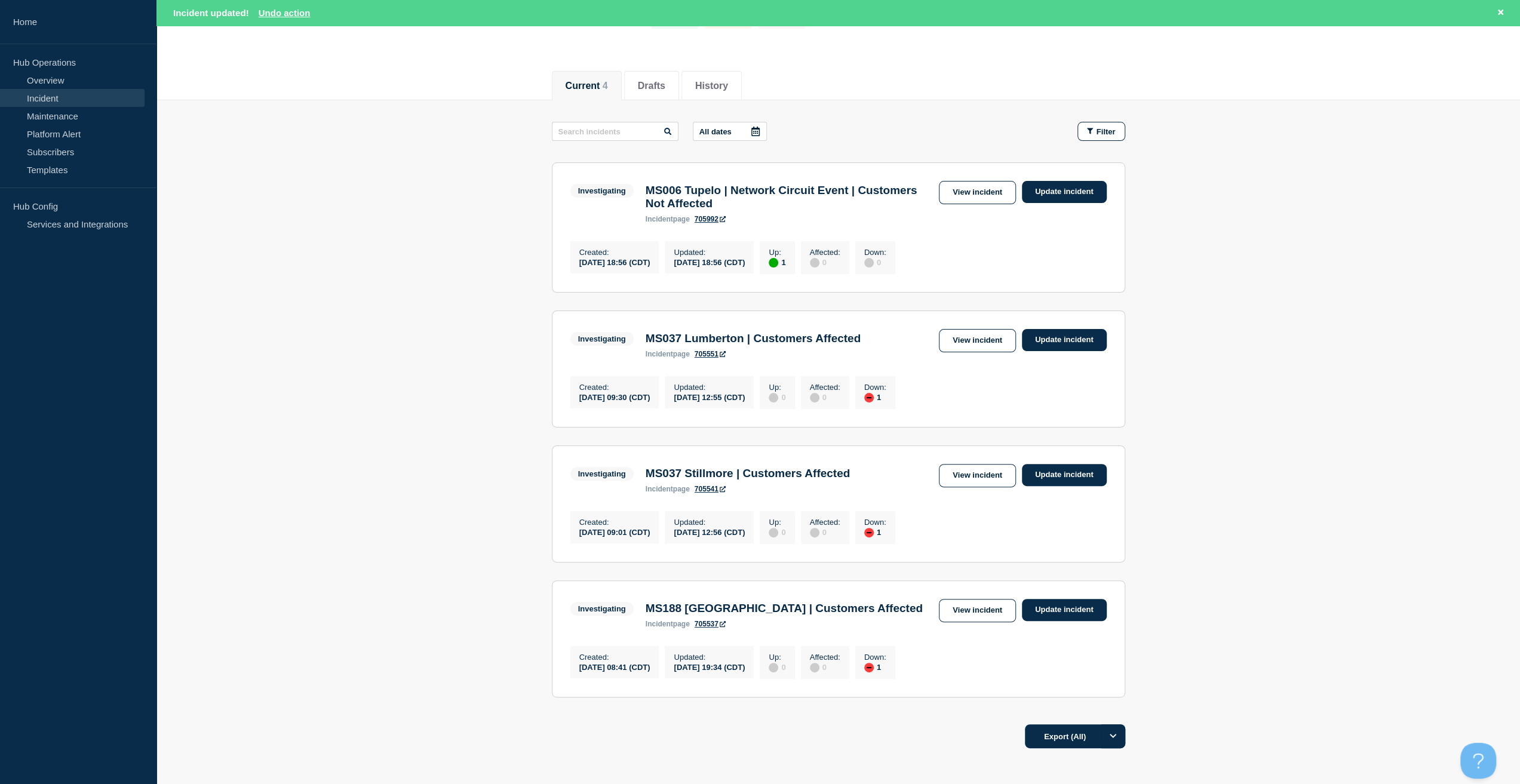
scroll to position [119, 0]
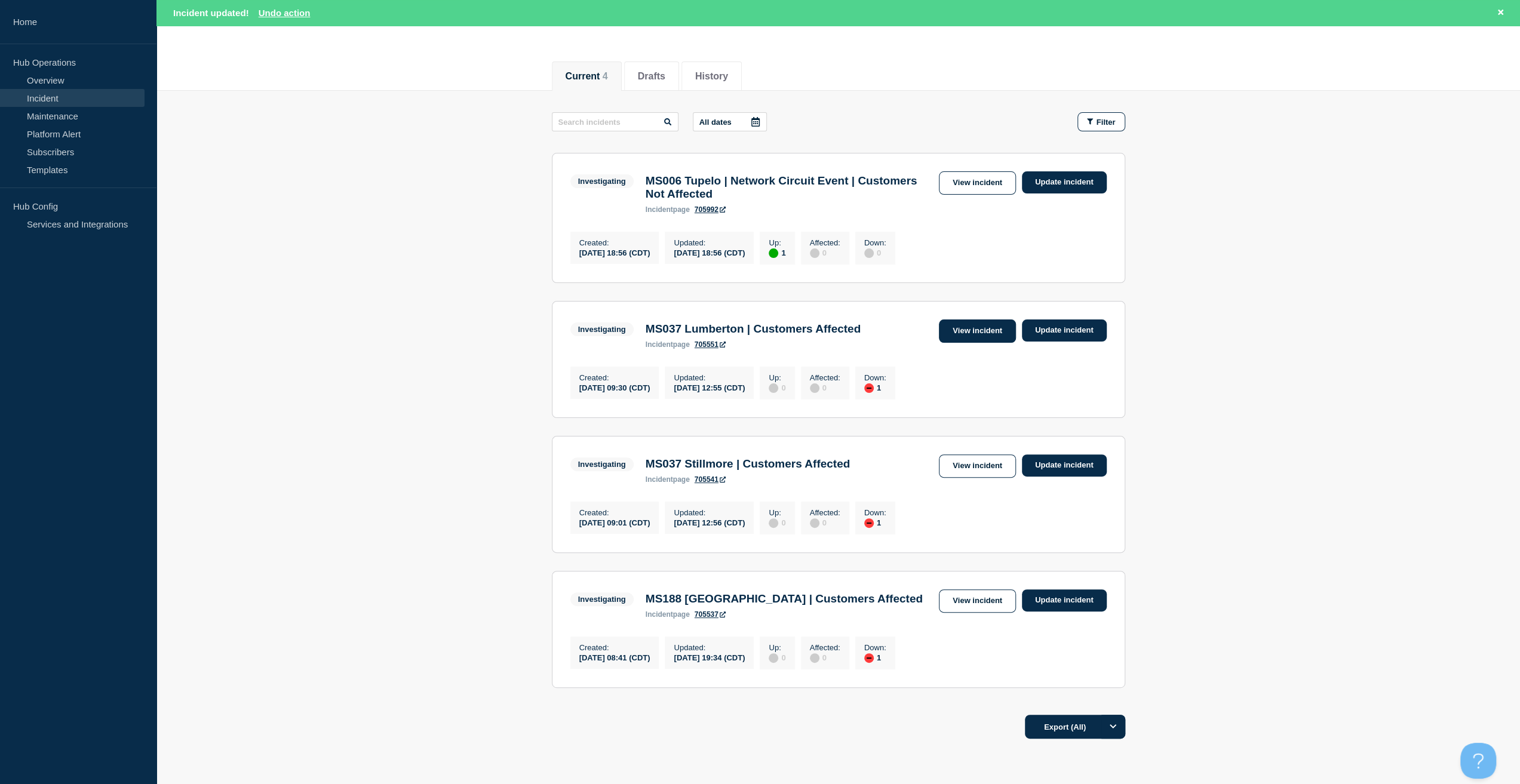
click at [997, 336] on link "View incident" at bounding box center [977, 331] width 77 height 24
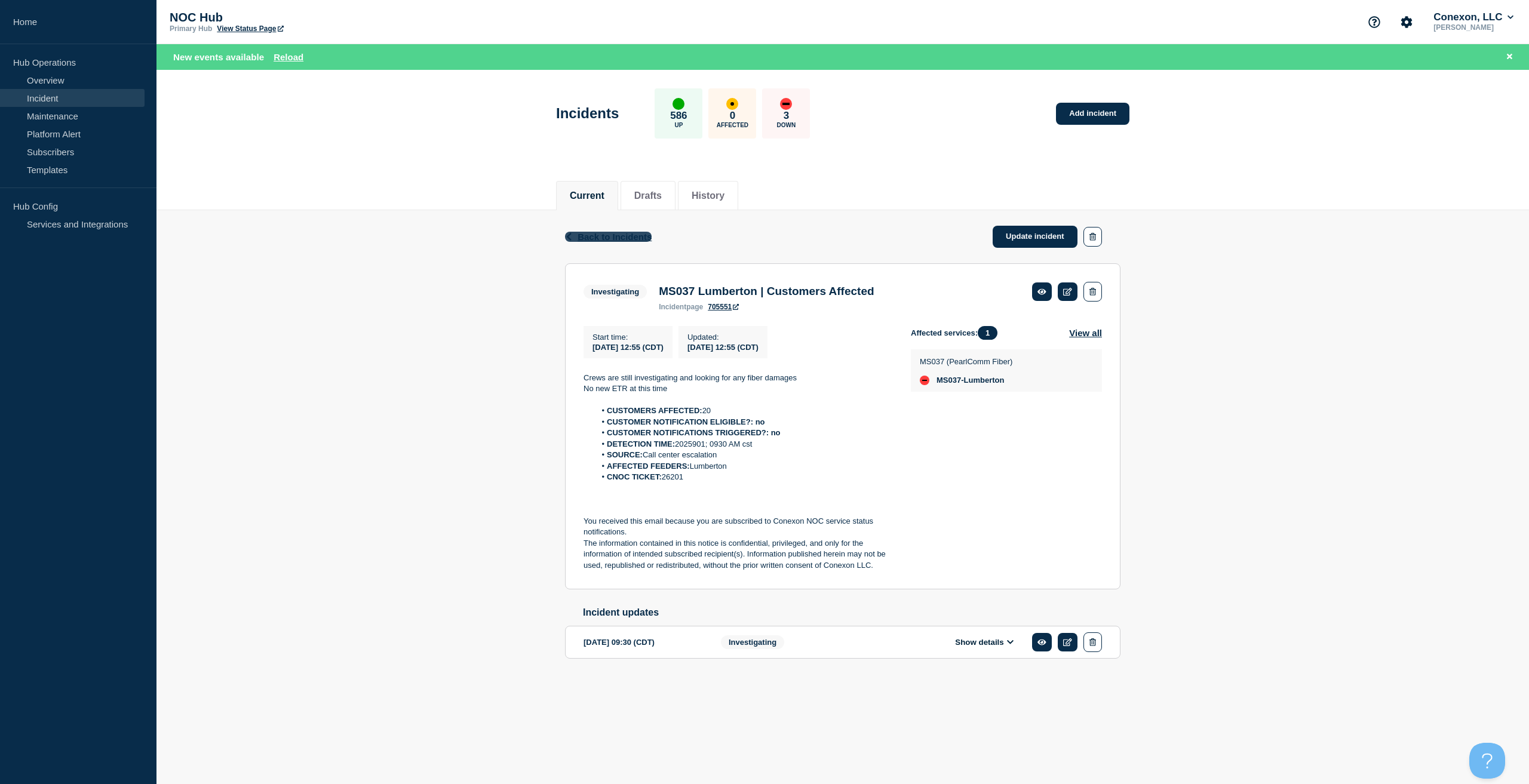
drag, startPoint x: 640, startPoint y: 238, endPoint x: 651, endPoint y: 232, distance: 12.5
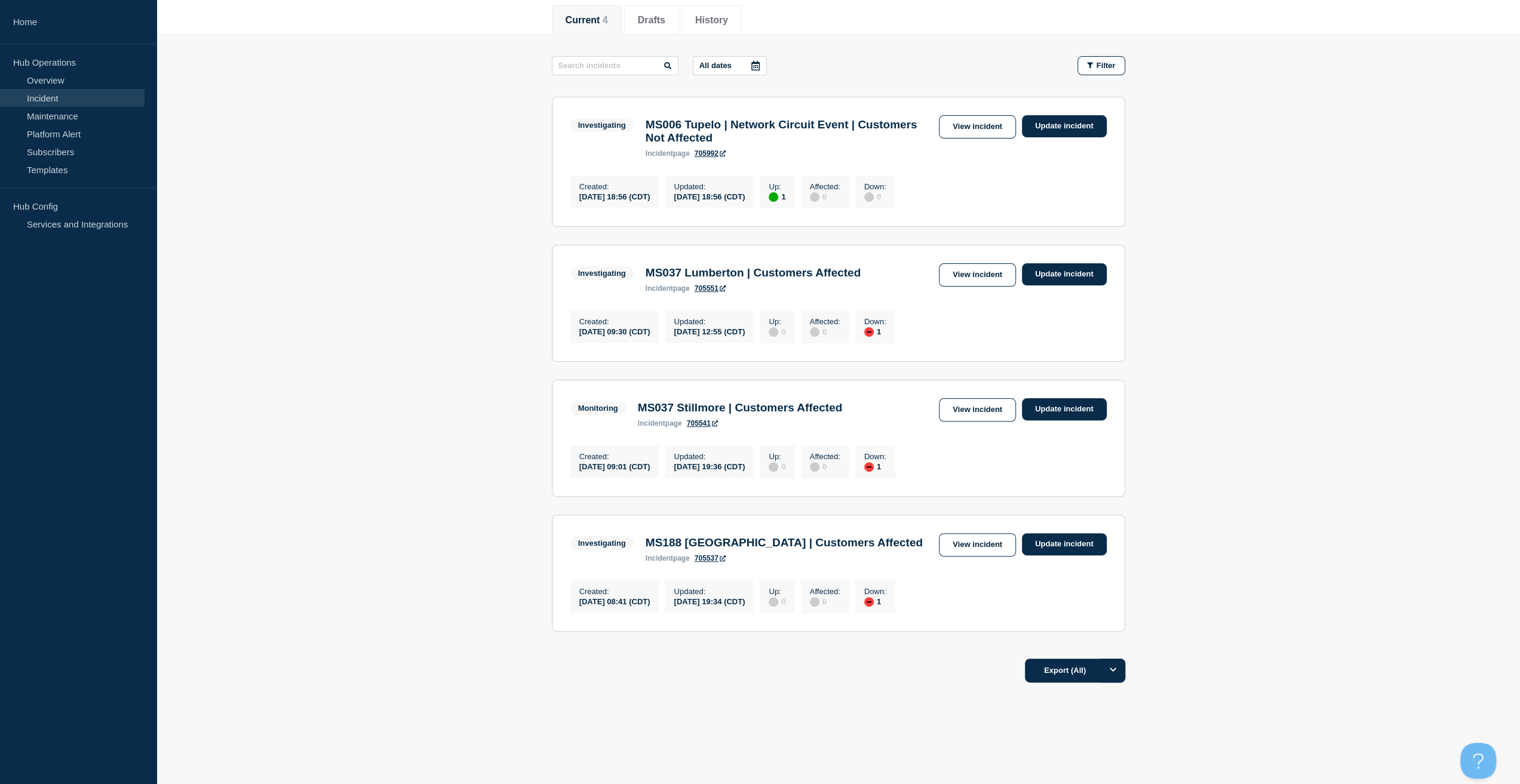
scroll to position [174, 0]
